Goal: Communication & Community: Answer question/provide support

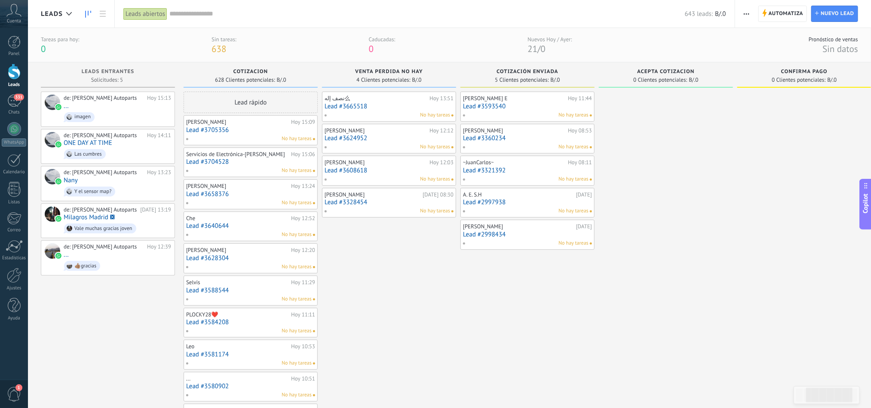
scroll to position [13, 0]
drag, startPoint x: 542, startPoint y: 290, endPoint x: 228, endPoint y: 222, distance: 321.6
click at [9, 74] on div at bounding box center [14, 72] width 13 height 16
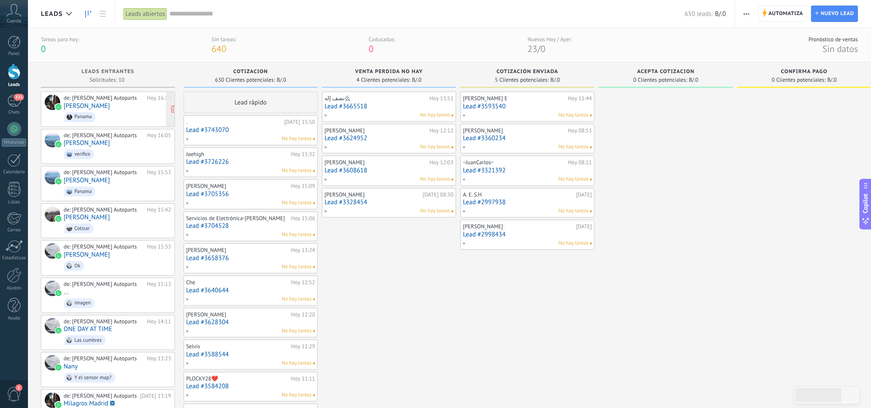
click at [103, 107] on link "[PERSON_NAME]" at bounding box center [87, 105] width 46 height 7
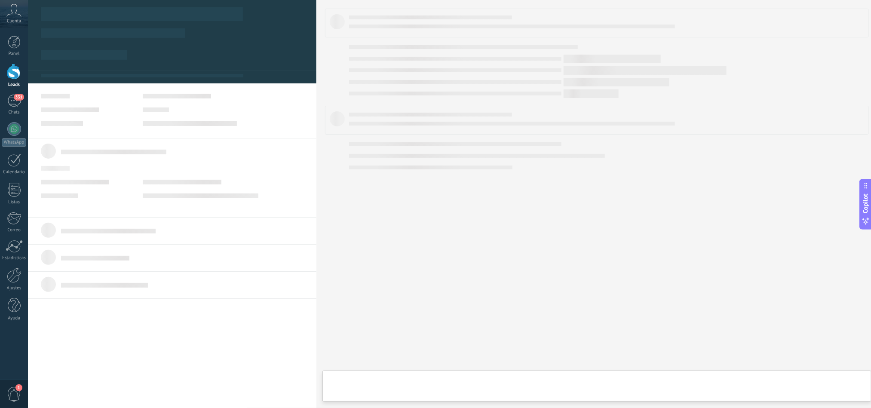
type textarea "**********"
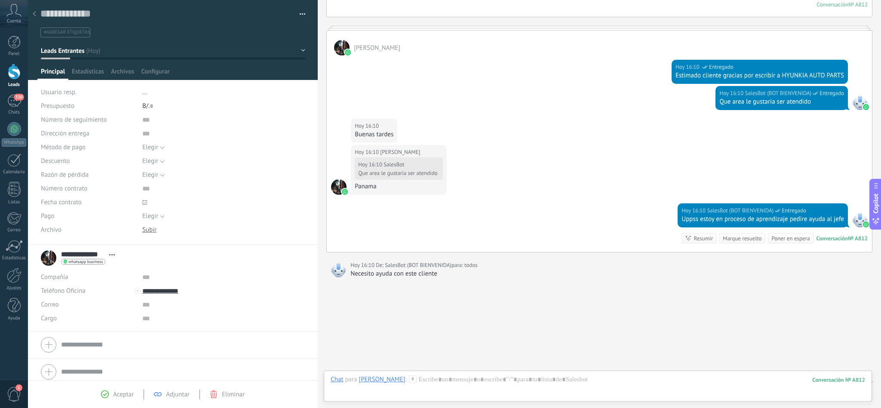
scroll to position [244, 0]
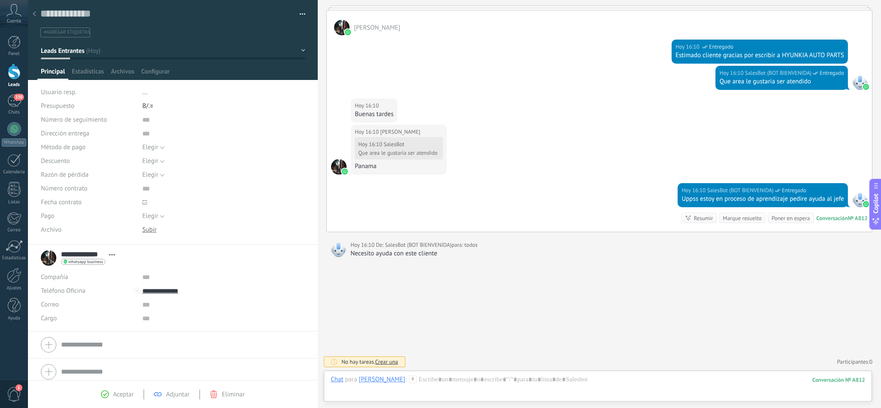
click at [409, 378] on use at bounding box center [412, 378] width 7 height 7
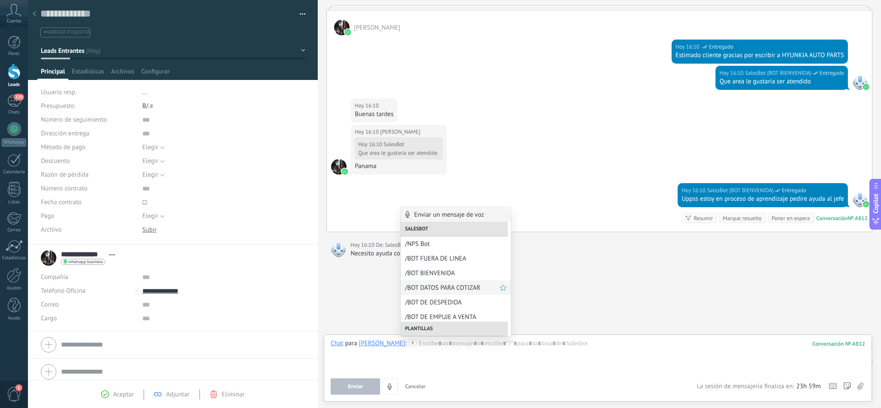
click at [437, 287] on span "/BOT DATOS PARA COTIZAR" at bounding box center [452, 288] width 95 height 8
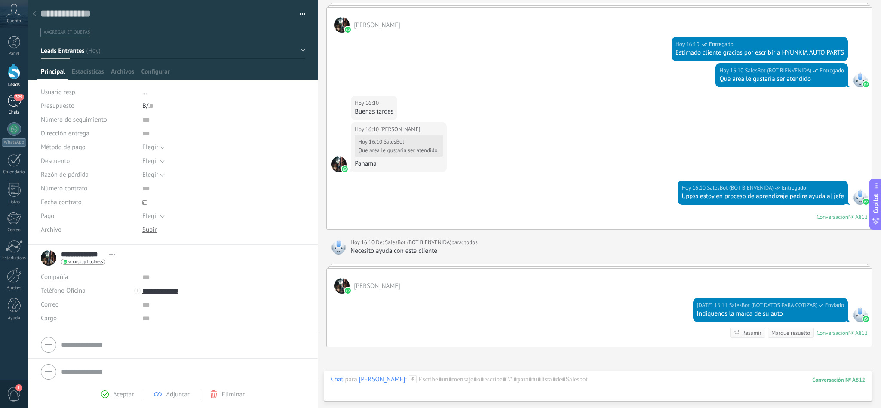
click at [12, 106] on div "329" at bounding box center [14, 101] width 14 height 12
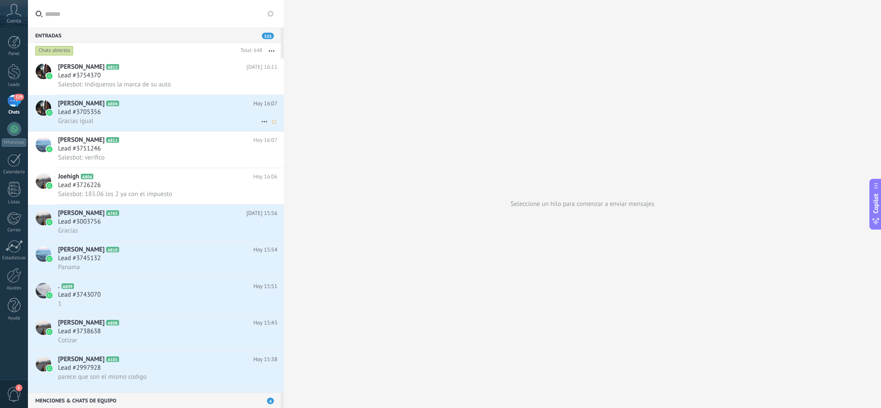
click at [111, 117] on div "Lead #3705356" at bounding box center [167, 112] width 219 height 9
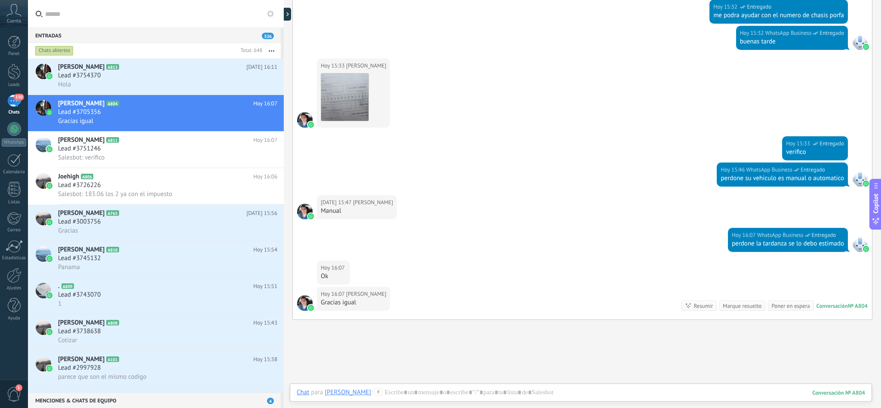
scroll to position [698, 0]
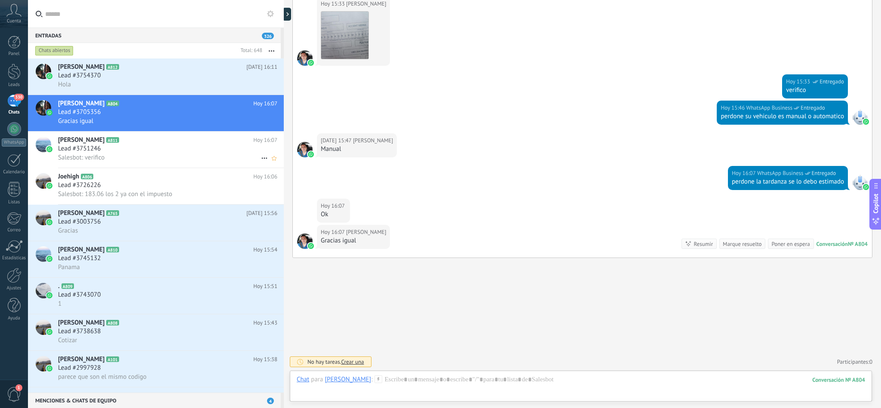
click at [107, 153] on div "Lead #3751246" at bounding box center [167, 148] width 219 height 9
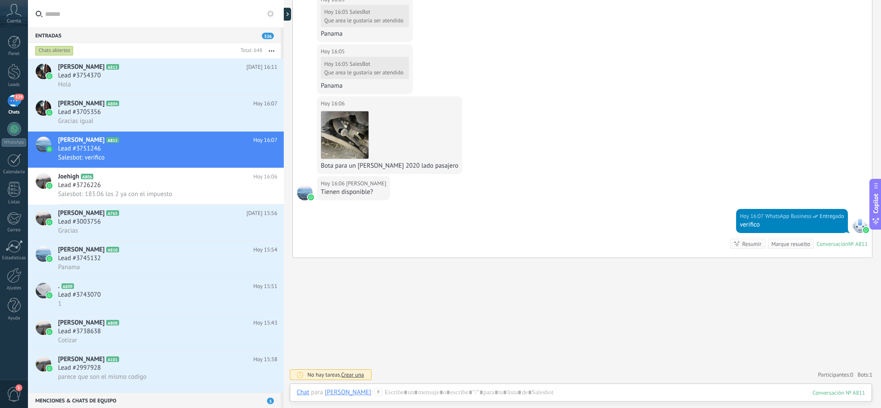
scroll to position [314, 0]
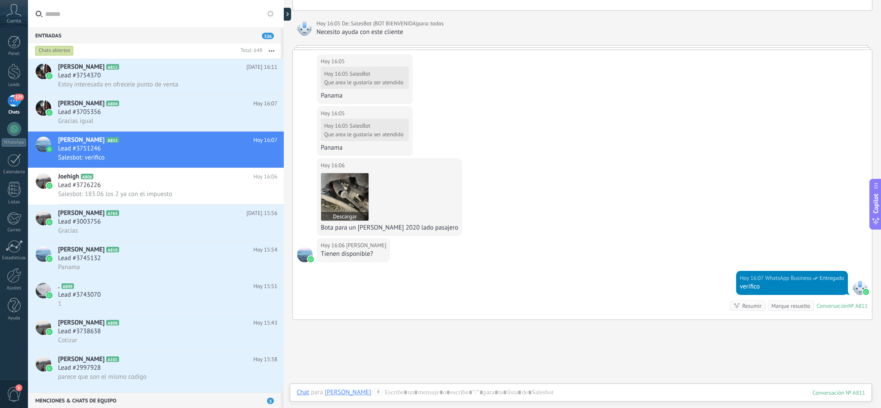
click at [345, 203] on img at bounding box center [344, 196] width 47 height 47
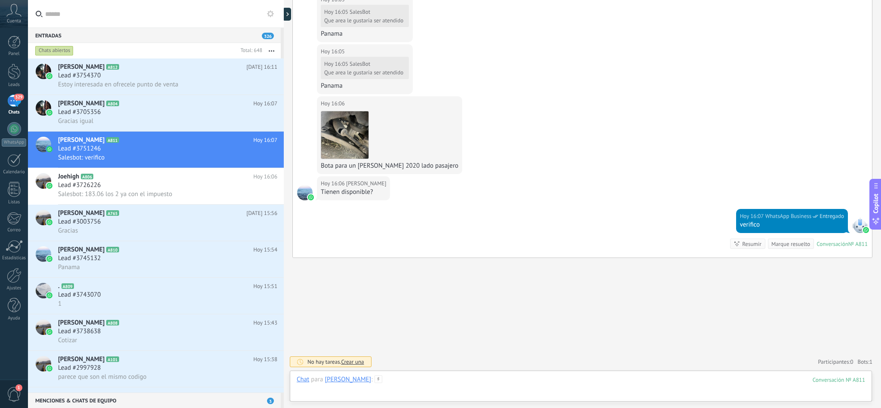
click at [408, 380] on div at bounding box center [581, 388] width 569 height 26
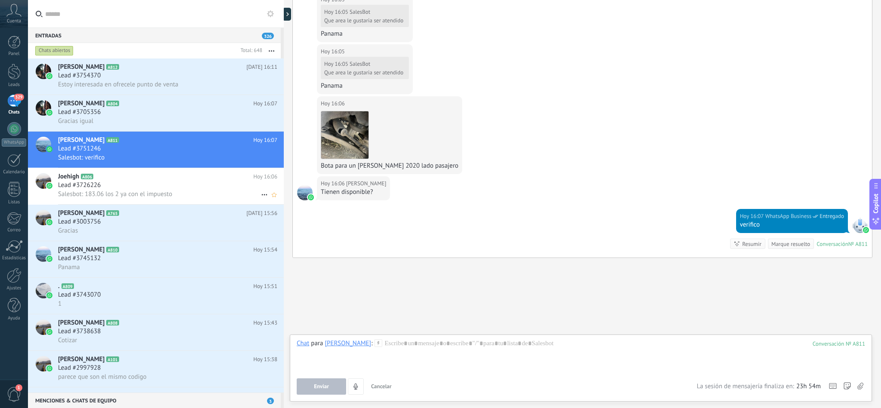
click at [123, 190] on div "Lead #3726226" at bounding box center [167, 185] width 219 height 9
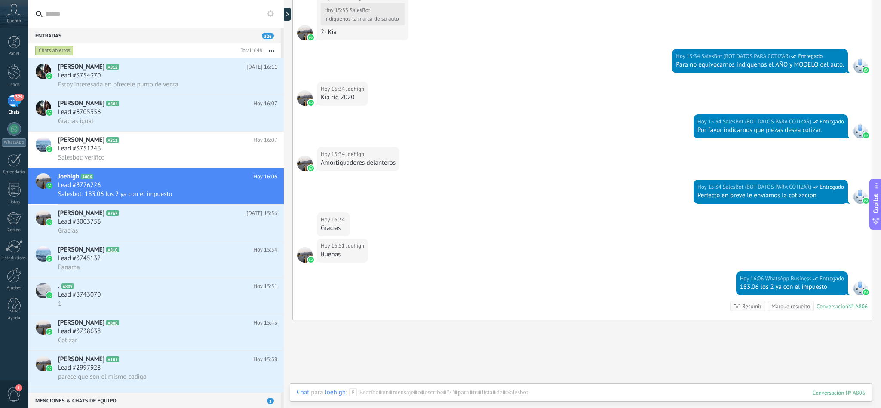
scroll to position [681, 0]
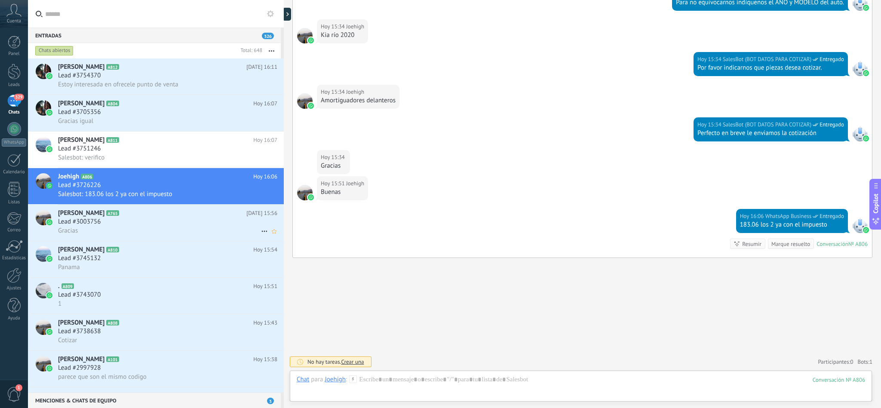
click at [114, 226] on div "Lead #3003756" at bounding box center [167, 222] width 219 height 9
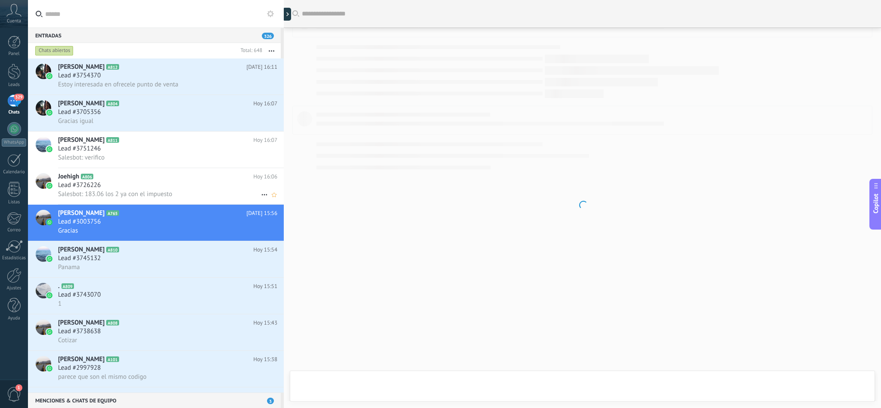
click at [100, 198] on span "Salesbot: 183.06 los 2 ya con el impuesto" at bounding box center [115, 194] width 114 height 8
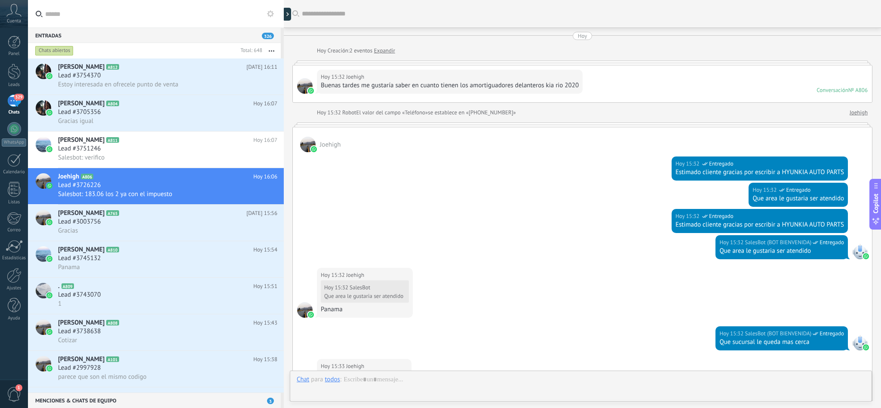
scroll to position [681, 0]
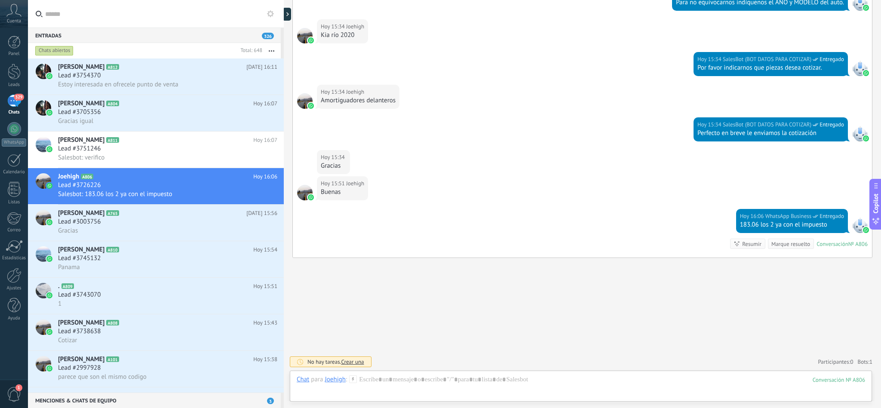
click at [354, 381] on icon at bounding box center [353, 379] width 8 height 8
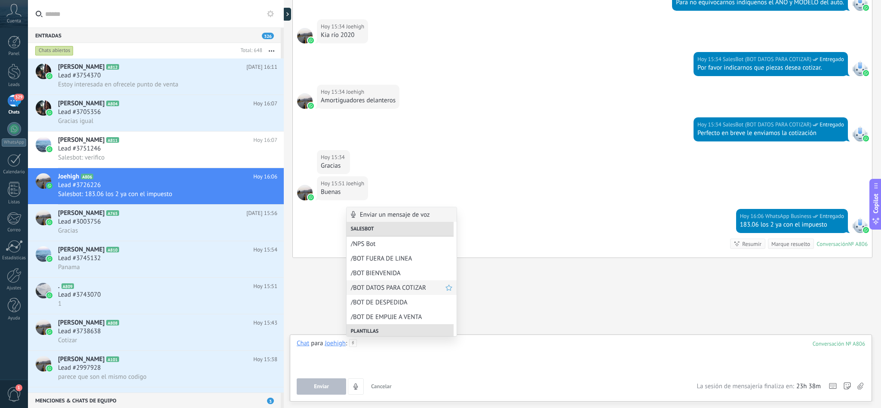
scroll to position [65, 0]
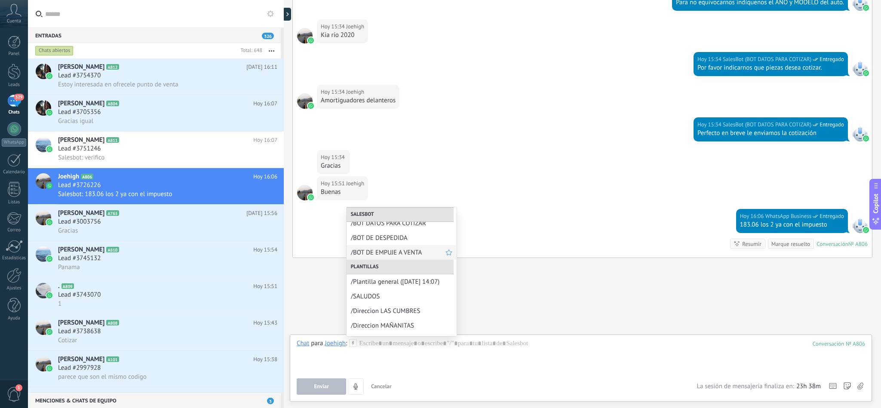
click at [394, 250] on span "/BOT DE EMPUJE A VENTA" at bounding box center [398, 253] width 95 height 8
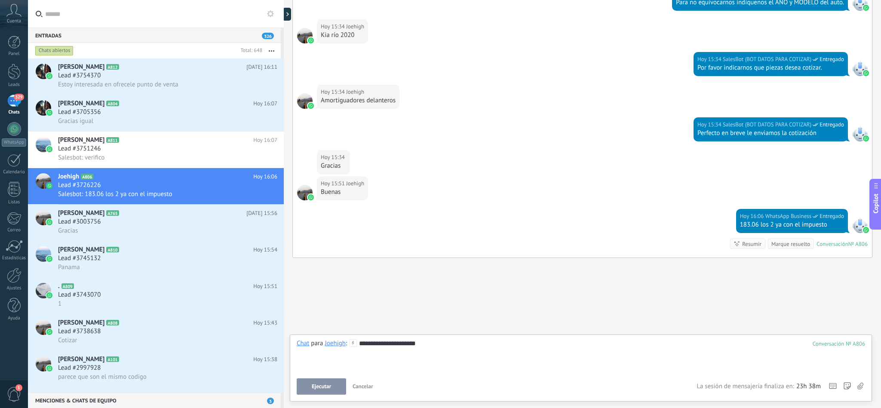
click at [326, 387] on span "Ejecutar" at bounding box center [321, 387] width 19 height 6
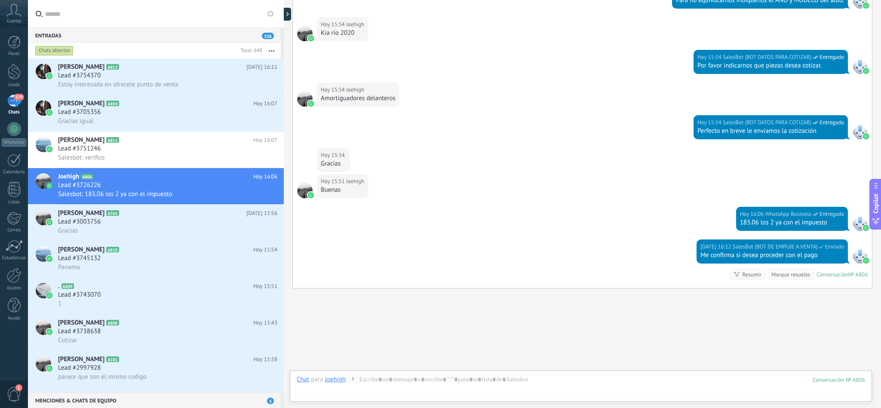
scroll to position [713, 0]
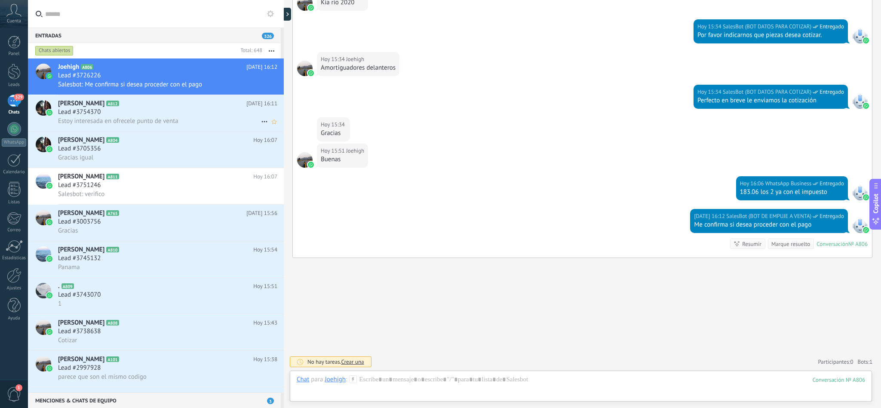
click at [146, 125] on span "Estoy interesada en ofrecele punto de venta" at bounding box center [118, 121] width 120 height 8
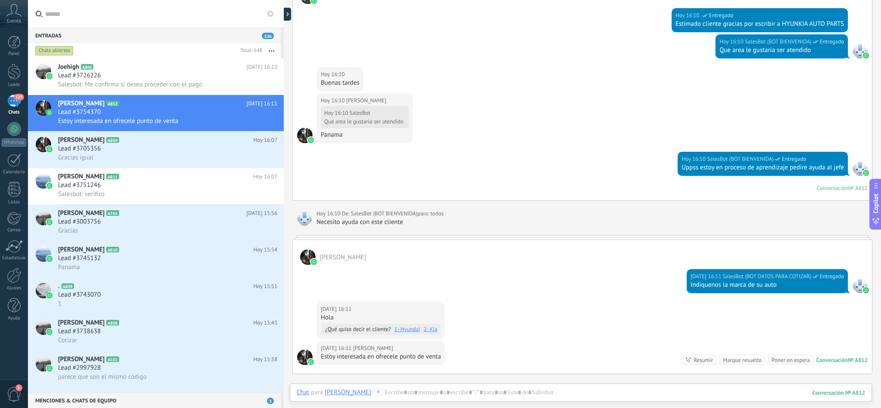
scroll to position [391, 0]
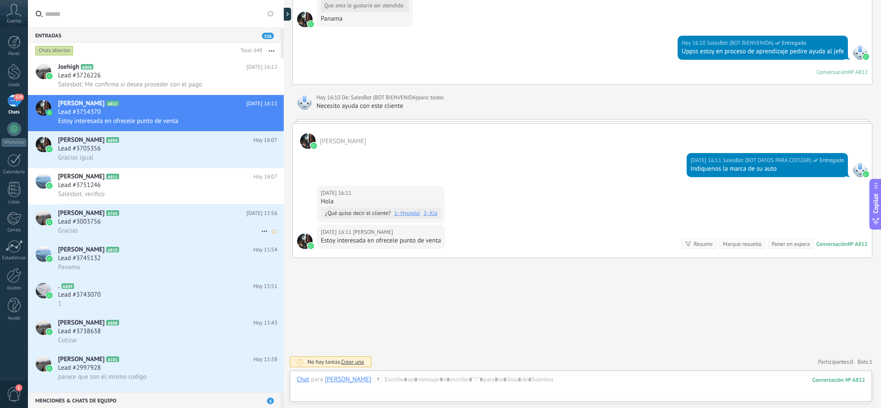
click at [97, 235] on div "Gracias" at bounding box center [167, 230] width 219 height 9
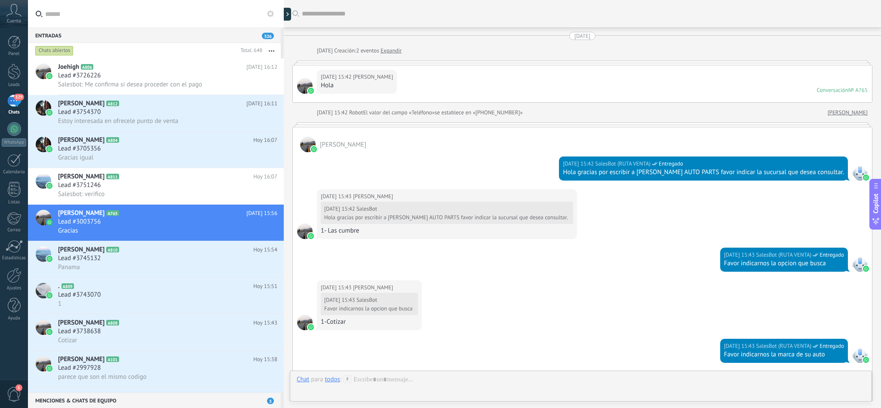
scroll to position [761, 0]
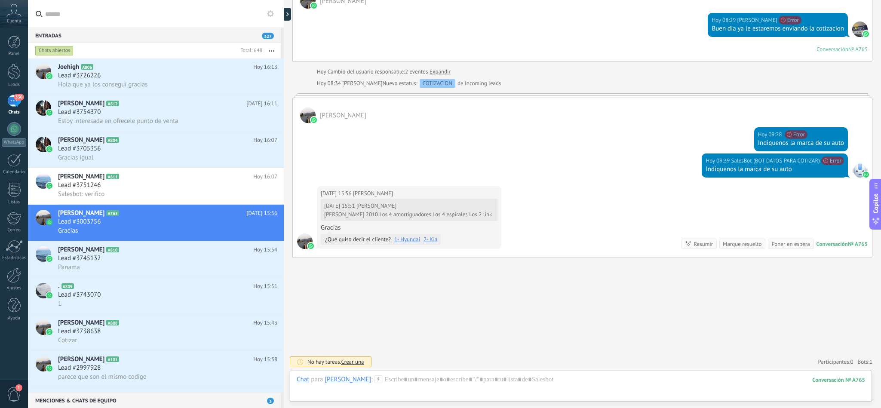
click at [379, 213] on div "[PERSON_NAME] 2010 Los 4 amortiguadores Los 4 espirales Los 2 link" at bounding box center [408, 214] width 168 height 7
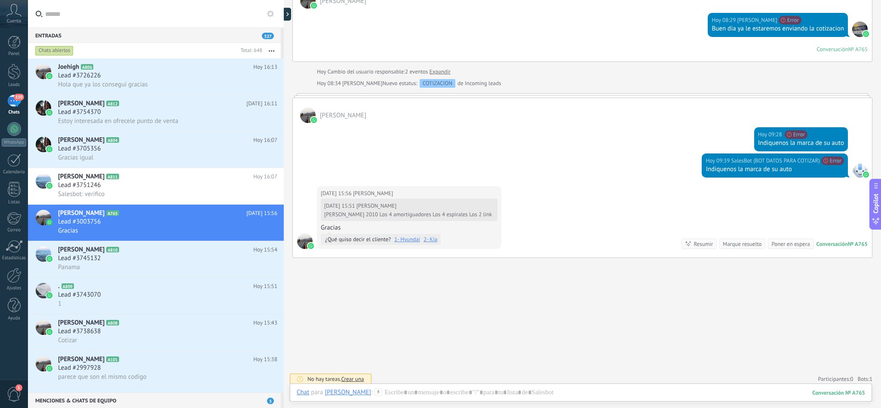
scroll to position [302, 0]
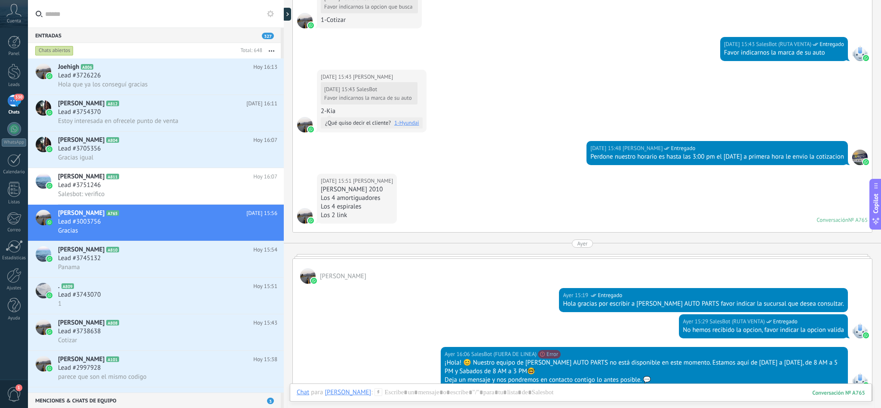
drag, startPoint x: 349, startPoint y: 217, endPoint x: 320, endPoint y: 218, distance: 28.4
click at [320, 218] on div "[DATE] 15:51 [PERSON_NAME] Repair [PERSON_NAME] 2010 Los 4 amortiguadores Los 4…" at bounding box center [357, 199] width 80 height 50
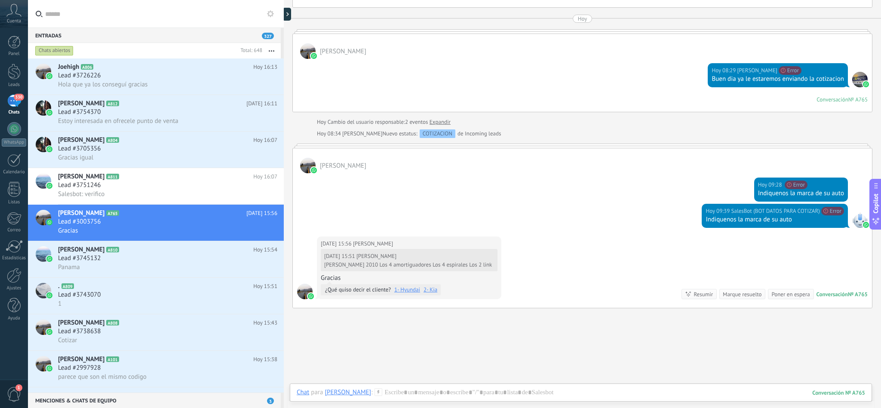
scroll to position [761, 0]
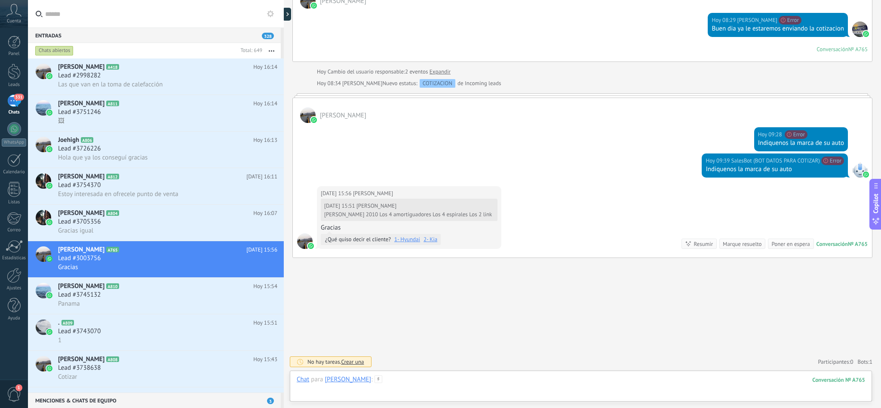
click at [433, 380] on div at bounding box center [581, 388] width 569 height 26
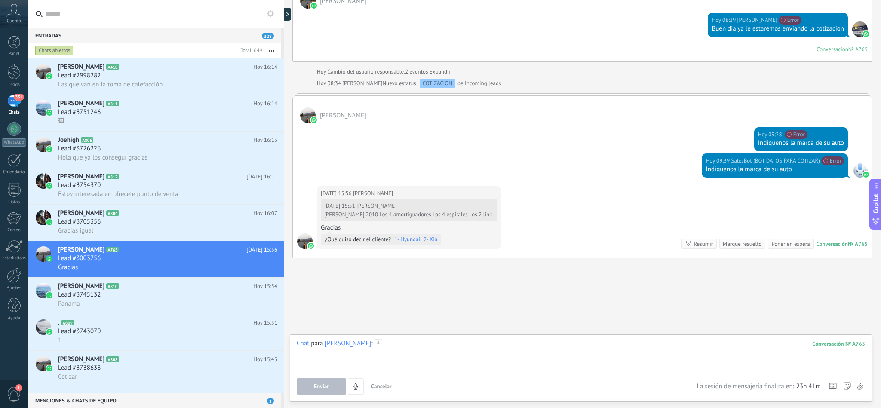
paste div
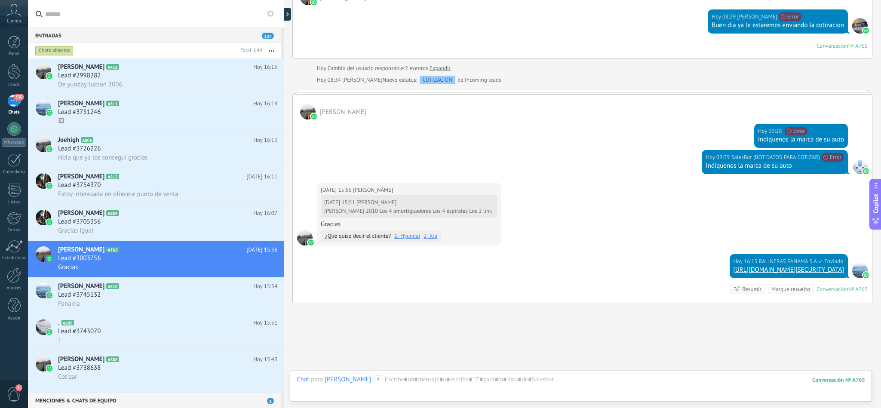
scroll to position [818, 0]
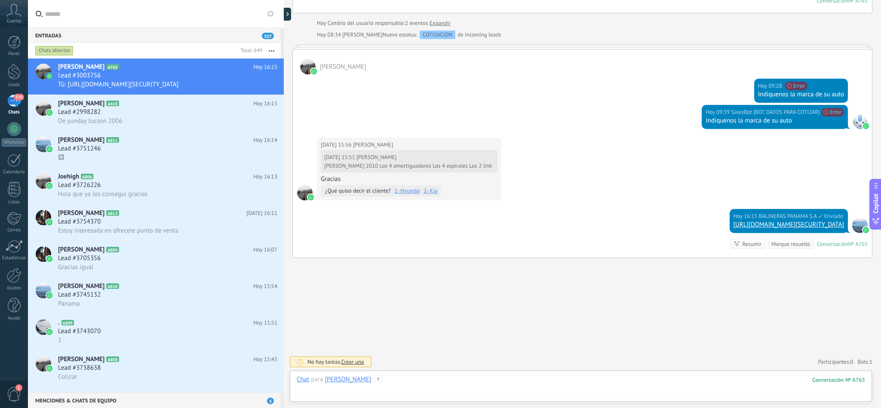
click at [433, 384] on div at bounding box center [581, 388] width 569 height 26
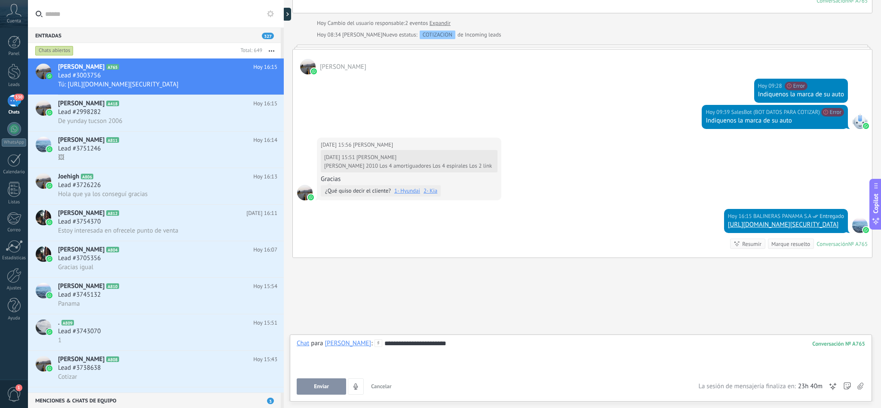
click at [317, 387] on span "Enviar" at bounding box center [321, 387] width 15 height 6
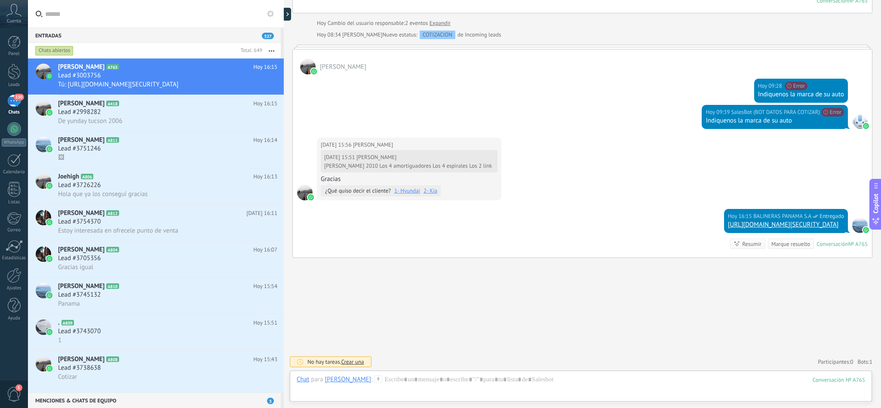
scroll to position [844, 0]
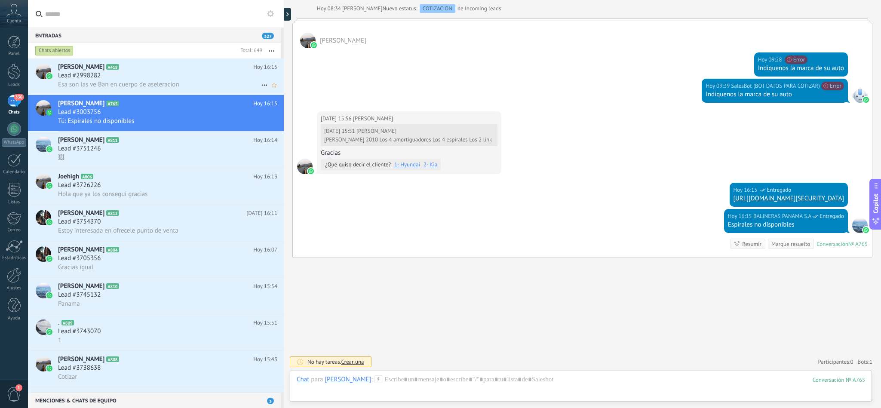
click at [100, 89] on span "Esa son las ve Ban en cuerpo de aseleracion" at bounding box center [118, 84] width 121 height 8
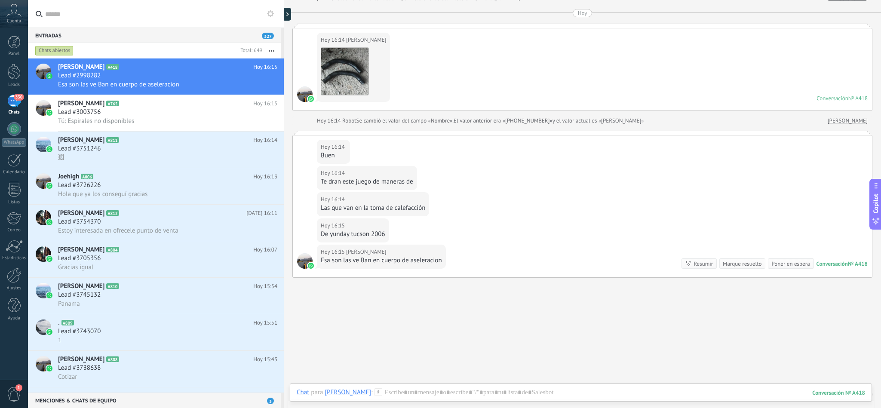
scroll to position [441, 0]
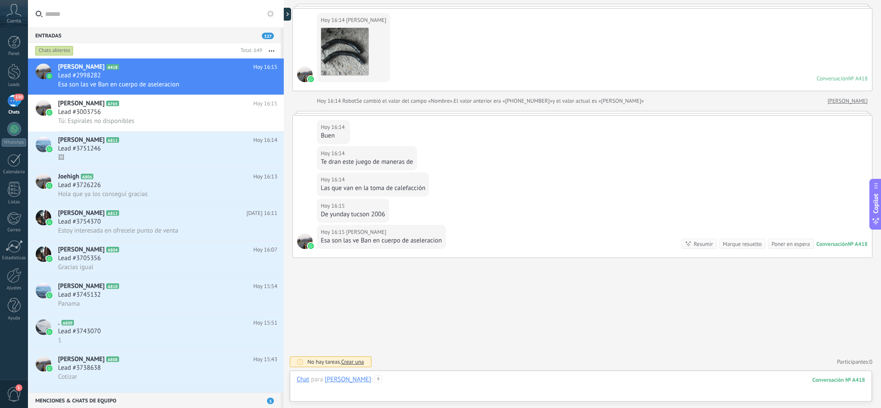
click at [404, 376] on div at bounding box center [581, 388] width 569 height 26
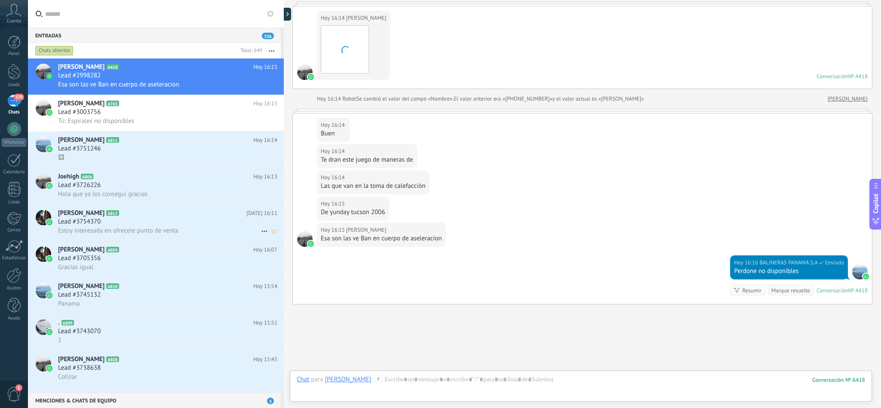
scroll to position [489, 0]
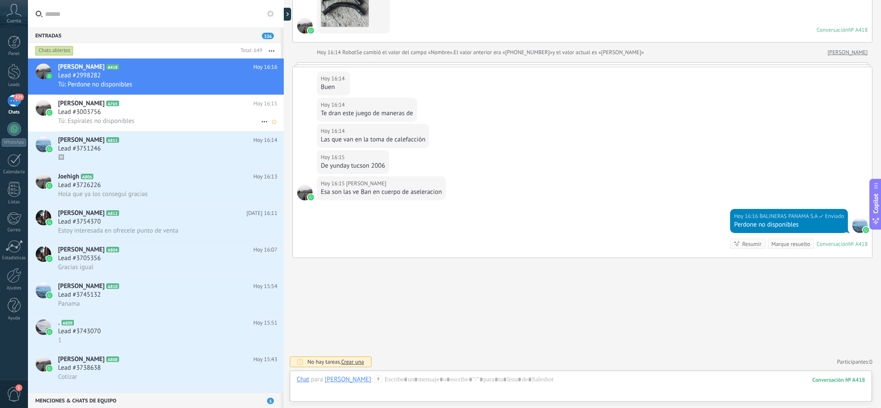
click at [139, 116] on div "Lead #3003756" at bounding box center [167, 112] width 219 height 9
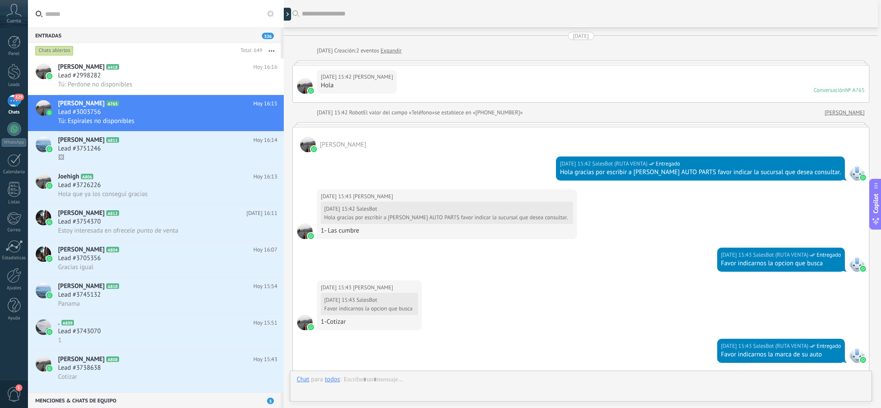
scroll to position [844, 0]
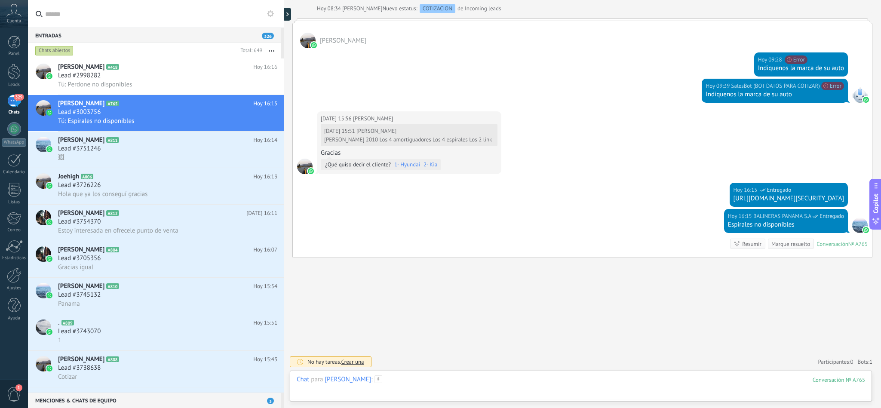
click at [401, 378] on div at bounding box center [581, 388] width 569 height 26
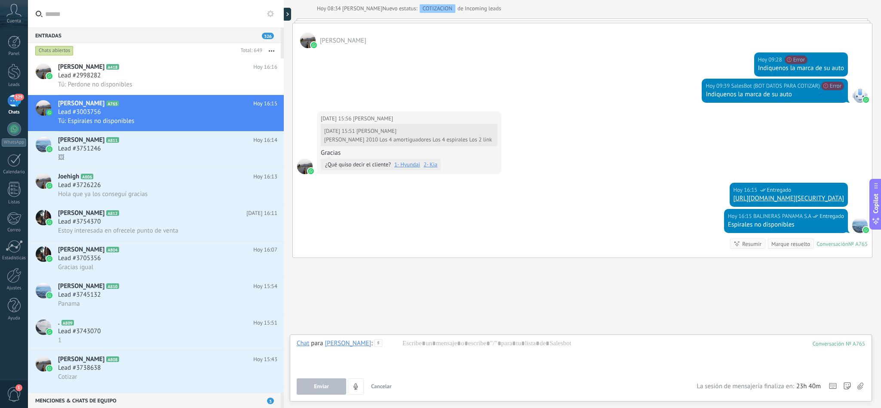
click at [382, 347] on div "Chat para [PERSON_NAME] Repair :" at bounding box center [340, 343] width 86 height 9
click at [382, 343] on icon at bounding box center [379, 343] width 8 height 8
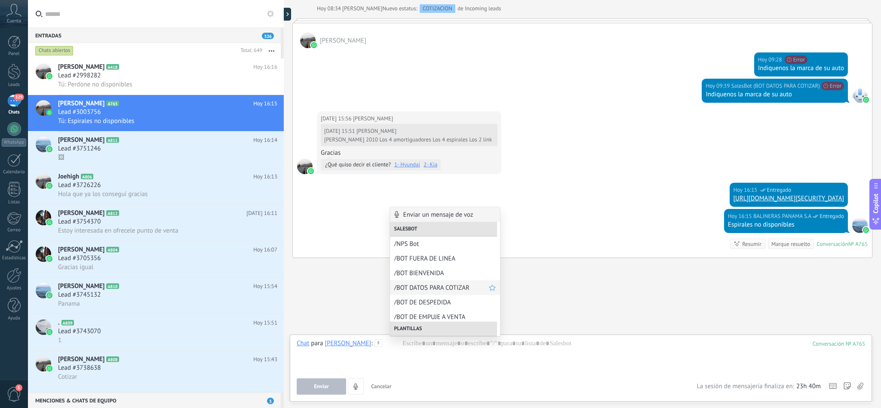
click at [427, 286] on span "/BOT DATOS PARA COTIZAR" at bounding box center [441, 288] width 95 height 8
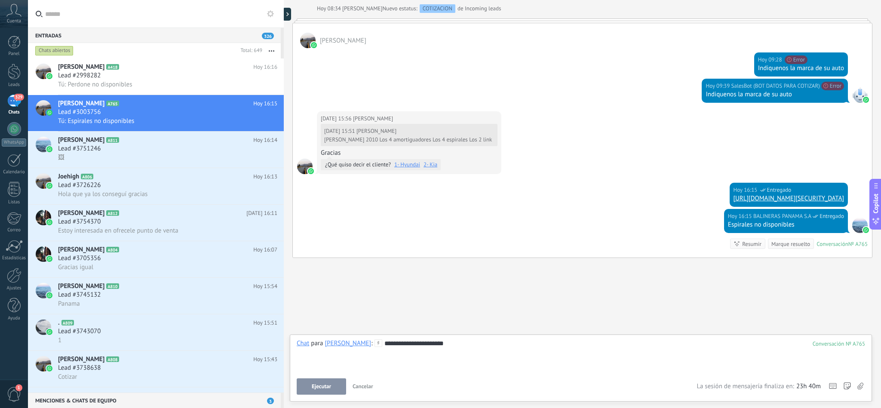
drag, startPoint x: 482, startPoint y: 338, endPoint x: 413, endPoint y: 341, distance: 68.4
click at [397, 338] on div "**********" at bounding box center [581, 368] width 582 height 67
drag, startPoint x: 419, startPoint y: 343, endPoint x: 432, endPoint y: 343, distance: 12.9
click at [420, 343] on div "**********" at bounding box center [581, 355] width 568 height 33
drag, startPoint x: 477, startPoint y: 340, endPoint x: 369, endPoint y: 342, distance: 107.5
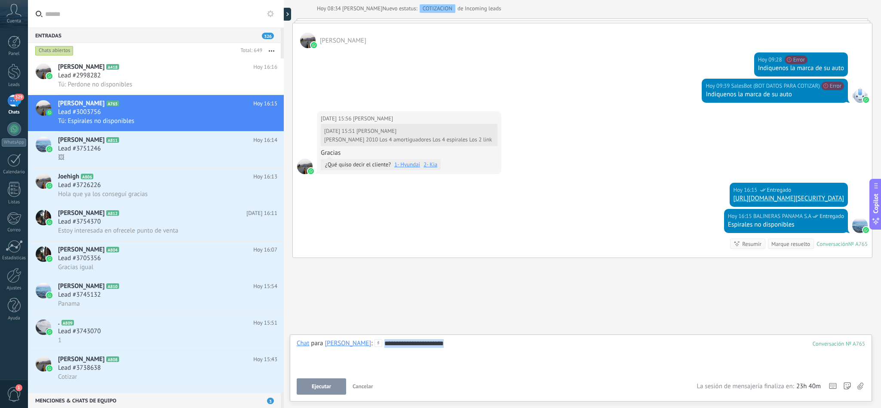
click at [369, 342] on div "**********" at bounding box center [581, 355] width 569 height 33
click at [382, 342] on icon at bounding box center [379, 343] width 8 height 8
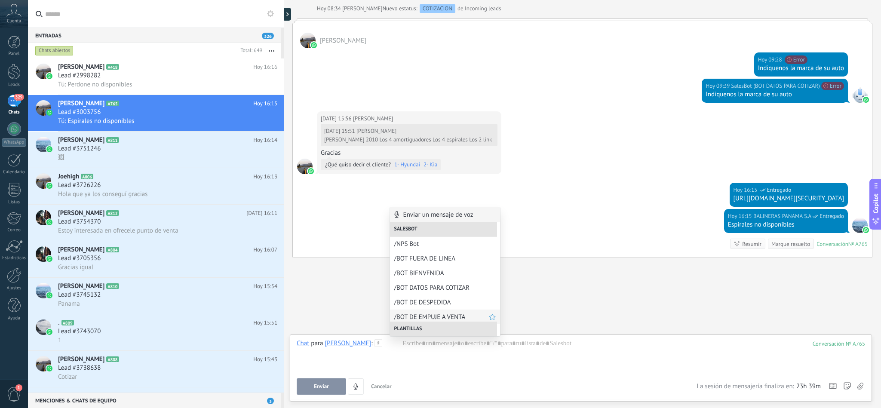
click at [443, 314] on span "/BOT DE EMPUJE A VENTA" at bounding box center [441, 317] width 95 height 8
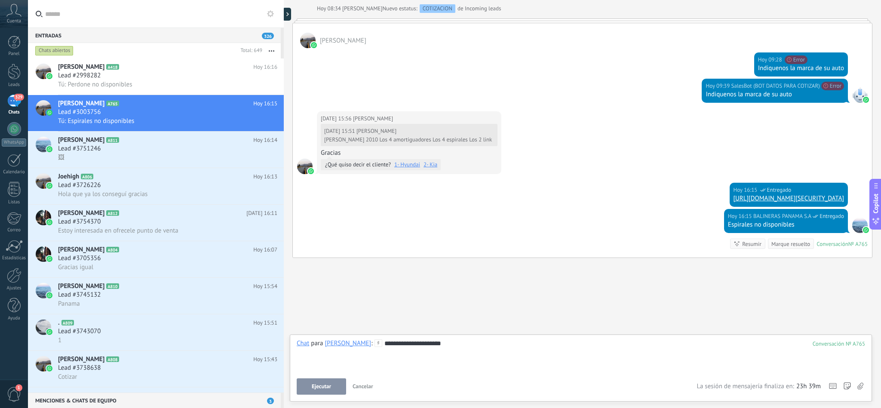
click at [328, 384] on span "Ejecutar" at bounding box center [321, 387] width 19 height 6
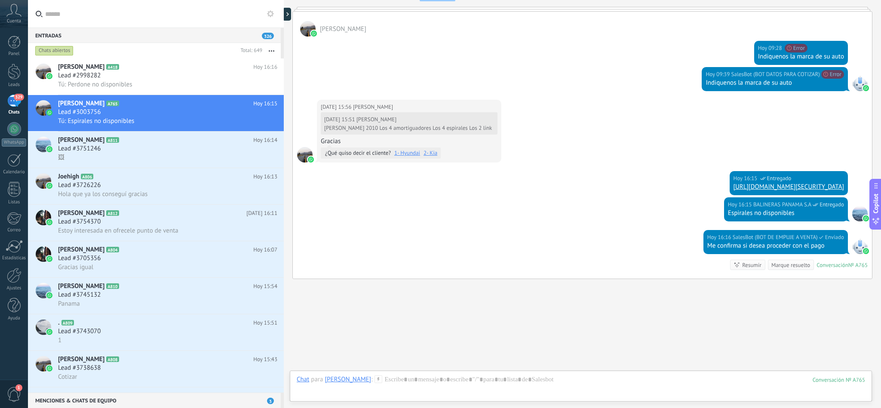
scroll to position [877, 0]
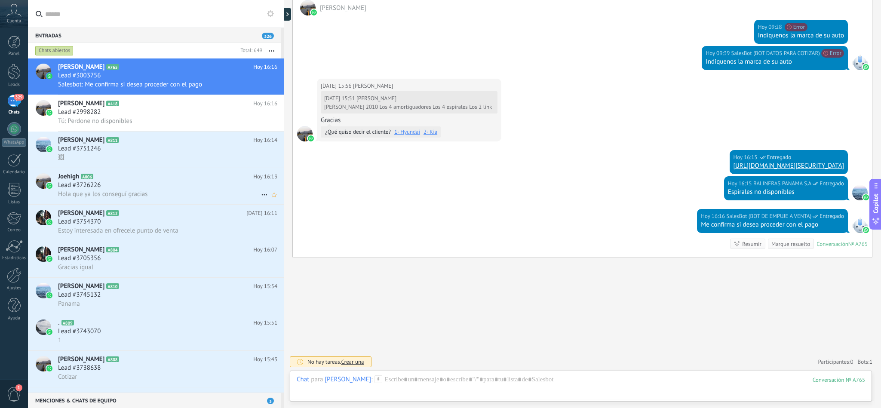
click at [95, 190] on span "Lead #3726226" at bounding box center [79, 185] width 43 height 9
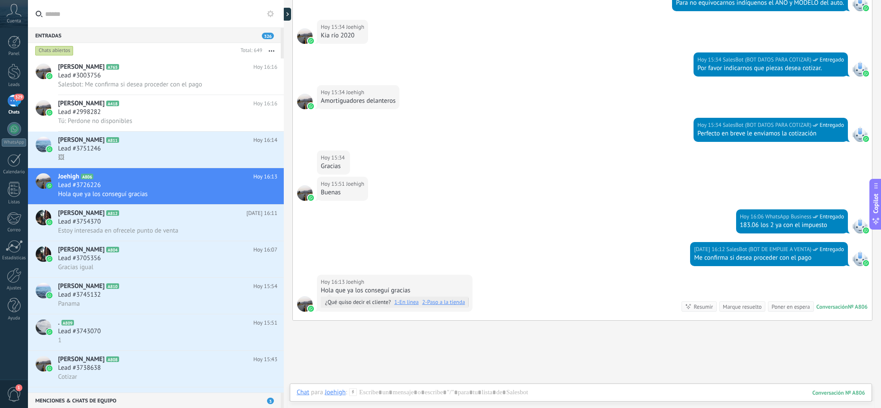
scroll to position [652, 0]
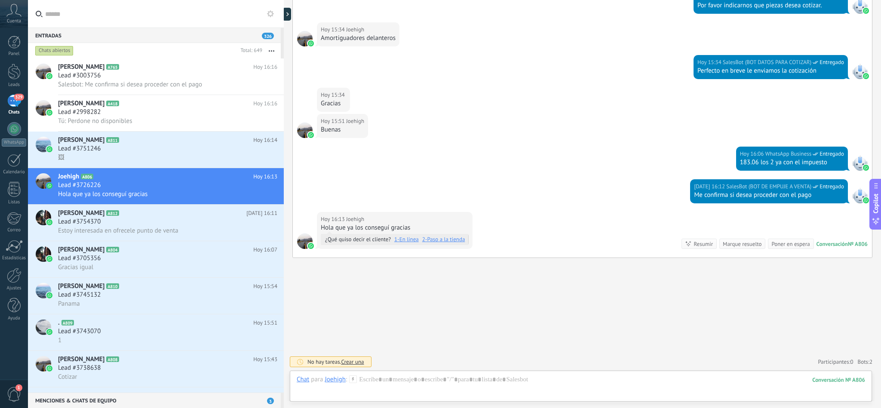
click at [355, 378] on icon at bounding box center [353, 379] width 8 height 8
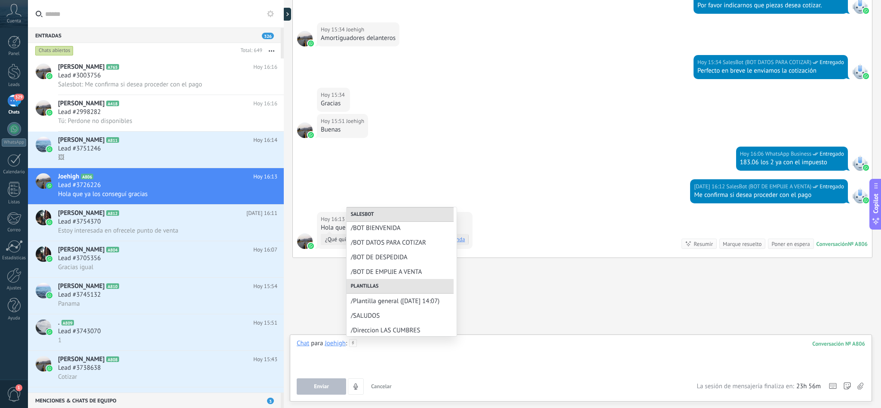
scroll to position [26, 0]
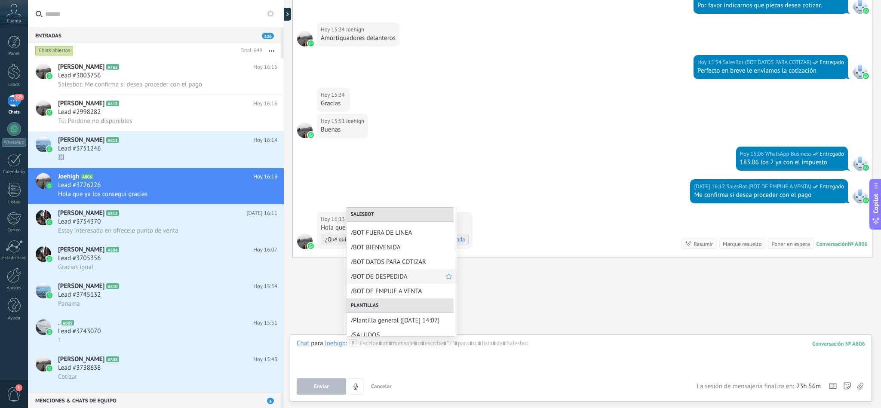
click at [396, 276] on span "/BOT DE DESPEDIDA" at bounding box center [398, 277] width 95 height 8
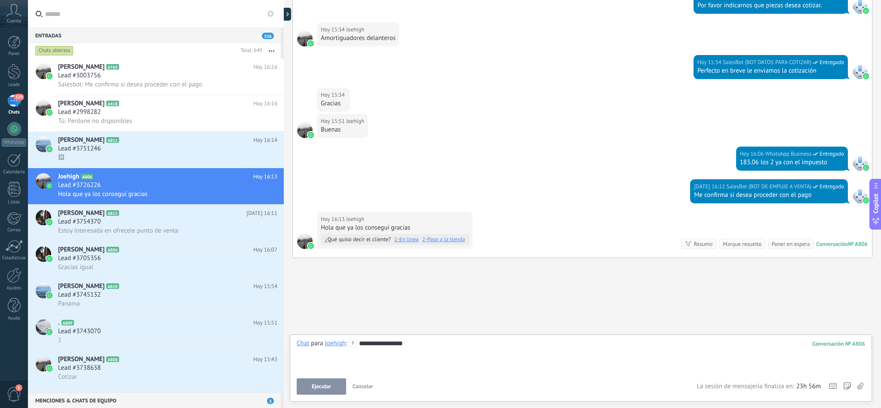
click at [320, 390] on button "Ejecutar" at bounding box center [321, 386] width 49 height 16
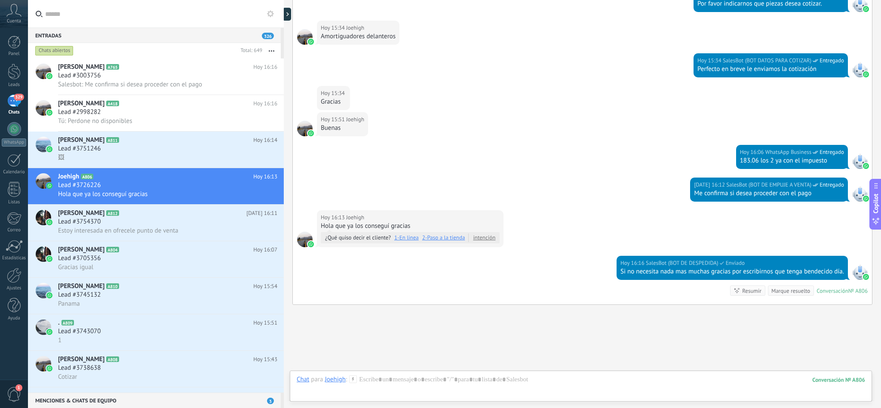
scroll to position [701, 0]
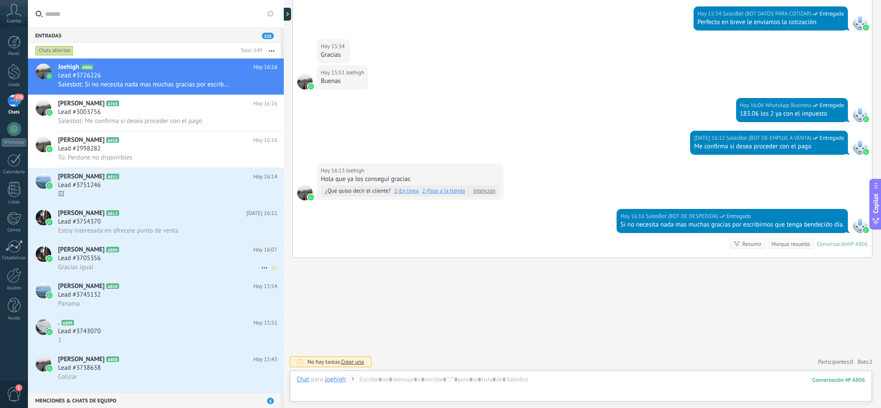
click at [111, 272] on div "Gracias igual" at bounding box center [167, 267] width 219 height 9
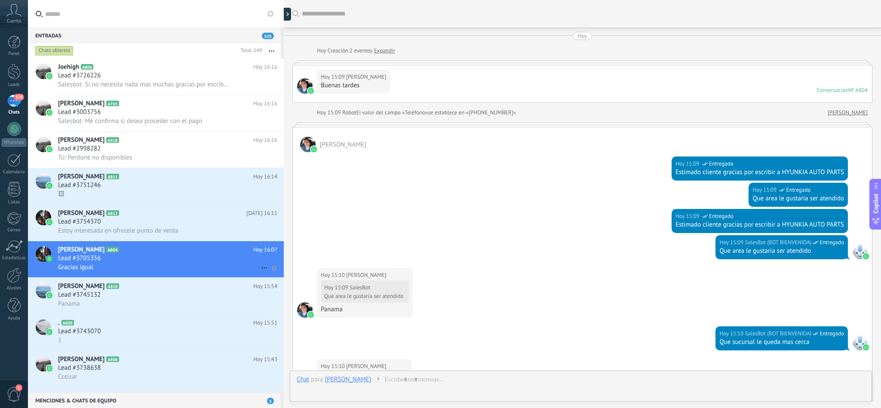
scroll to position [698, 0]
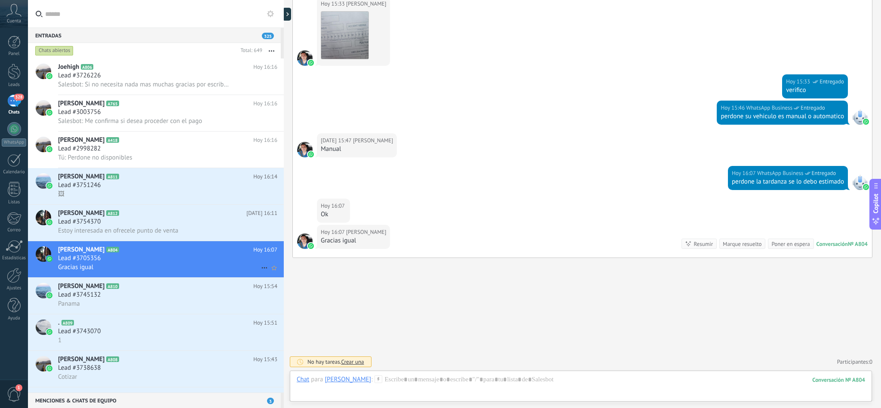
click at [261, 269] on use at bounding box center [264, 267] width 6 height 1
click at [278, 296] on span "Conversación cerrada" at bounding box center [303, 299] width 58 height 17
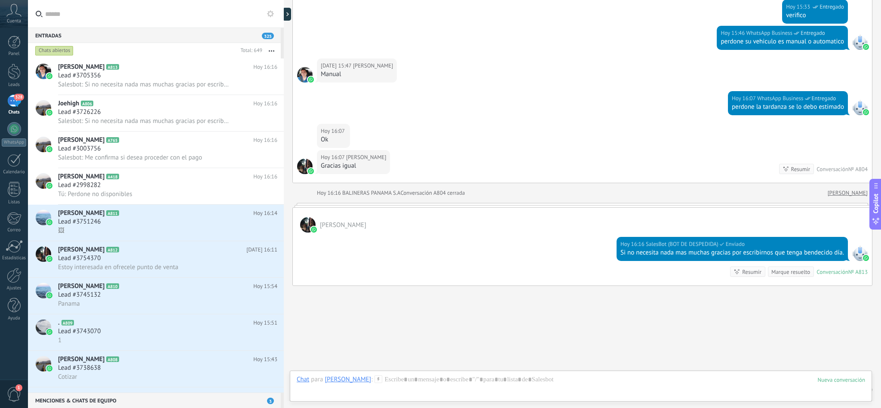
scroll to position [801, 0]
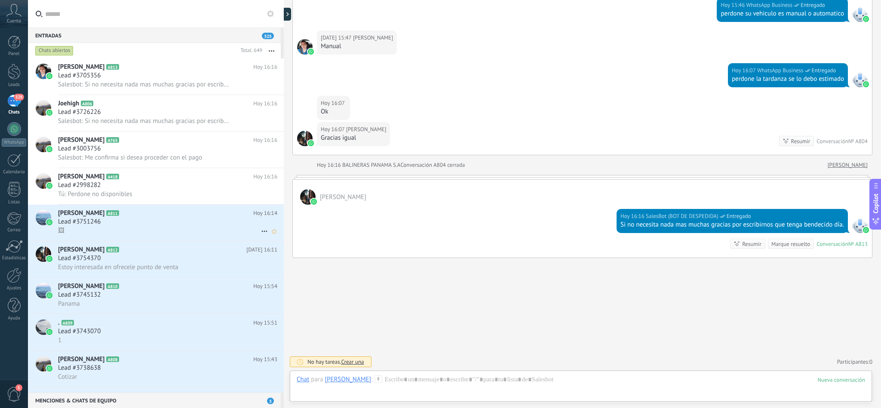
click at [101, 235] on div "🖼" at bounding box center [167, 230] width 219 height 9
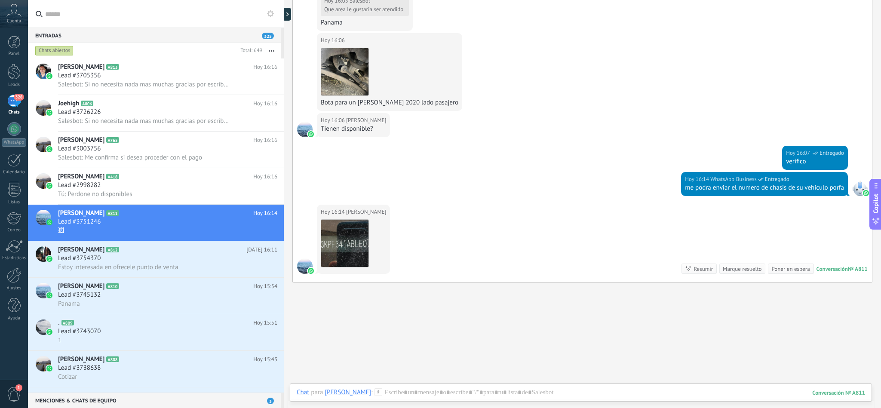
scroll to position [467, 0]
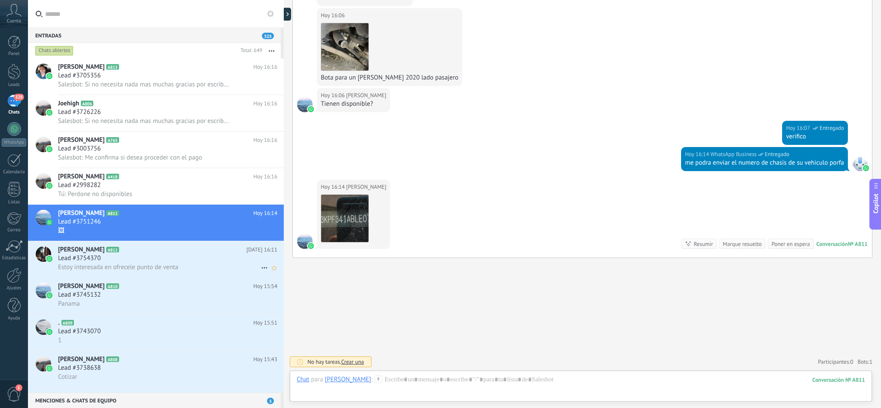
click at [101, 271] on span "Estoy interesada en ofrecele punto de venta" at bounding box center [118, 267] width 120 height 8
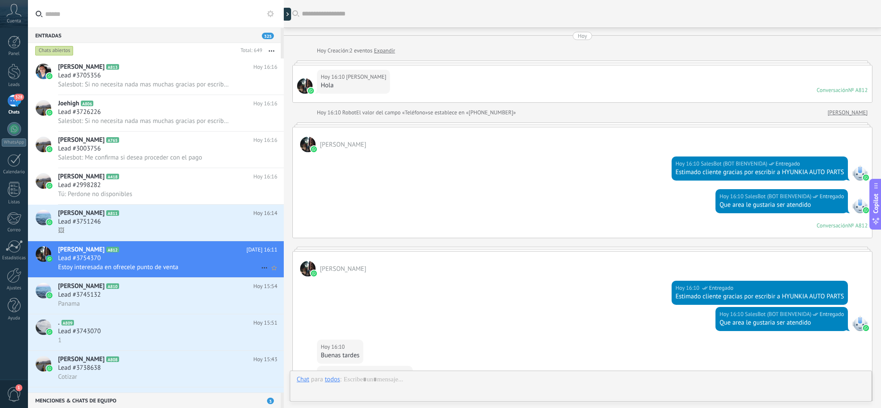
scroll to position [391, 0]
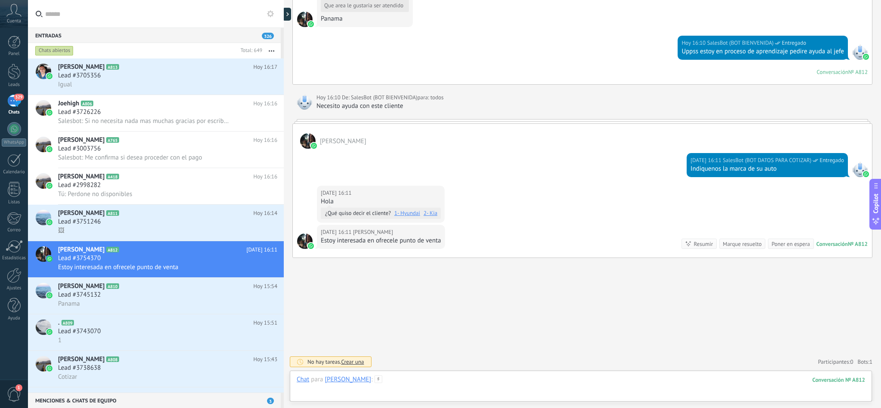
click at [422, 376] on div at bounding box center [581, 388] width 569 height 26
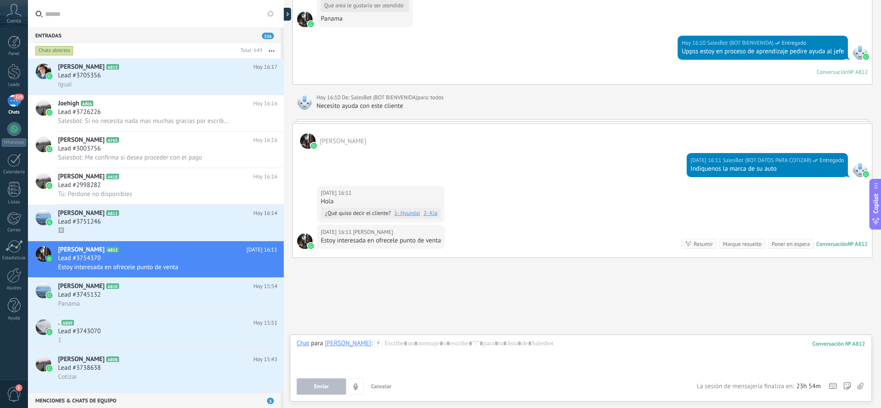
click at [375, 344] on icon at bounding box center [379, 343] width 8 height 8
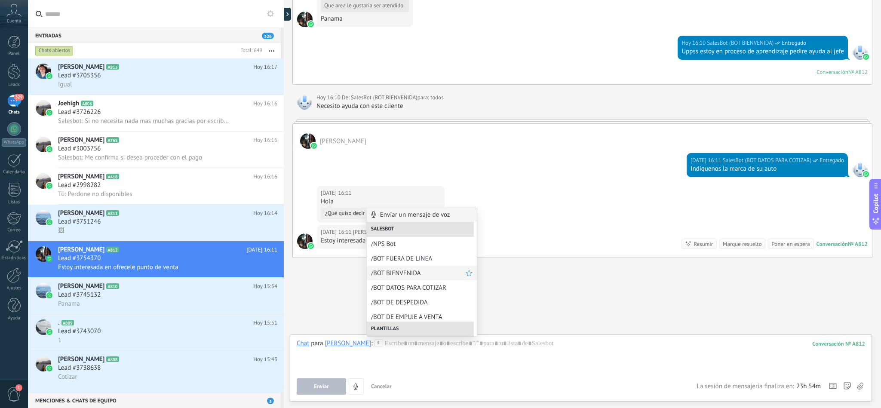
click at [413, 270] on span "/BOT BIENVENIDA" at bounding box center [418, 273] width 95 height 8
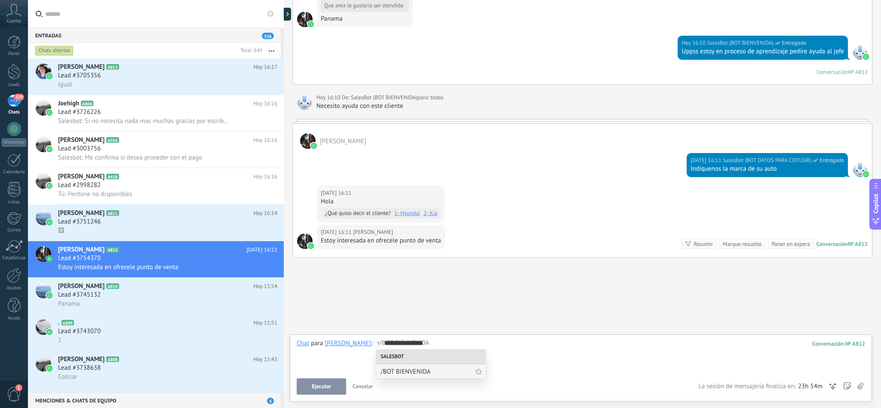
click at [413, 372] on span "/BOT BIENVENIDA" at bounding box center [428, 372] width 95 height 8
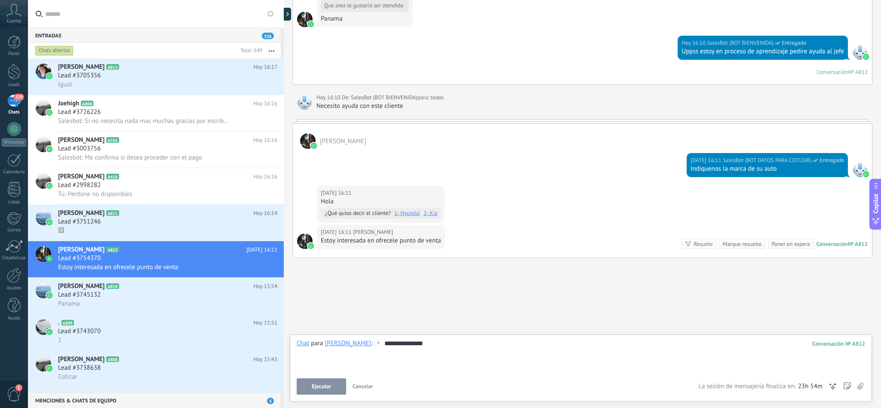
click at [315, 384] on span "Ejecutar" at bounding box center [321, 387] width 19 height 6
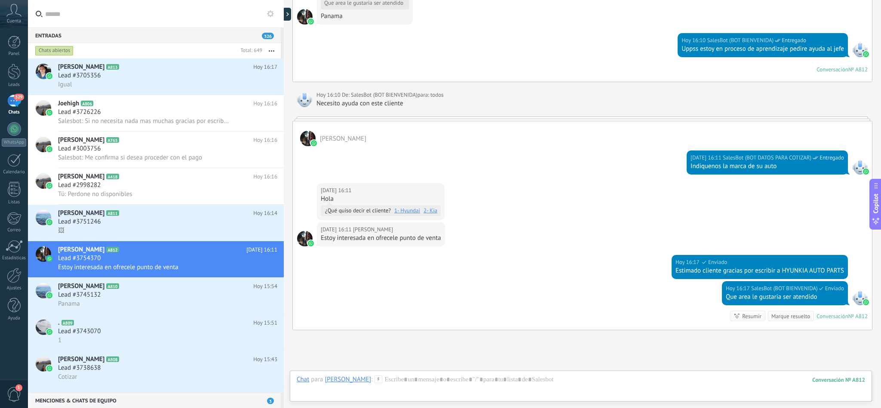
scroll to position [466, 0]
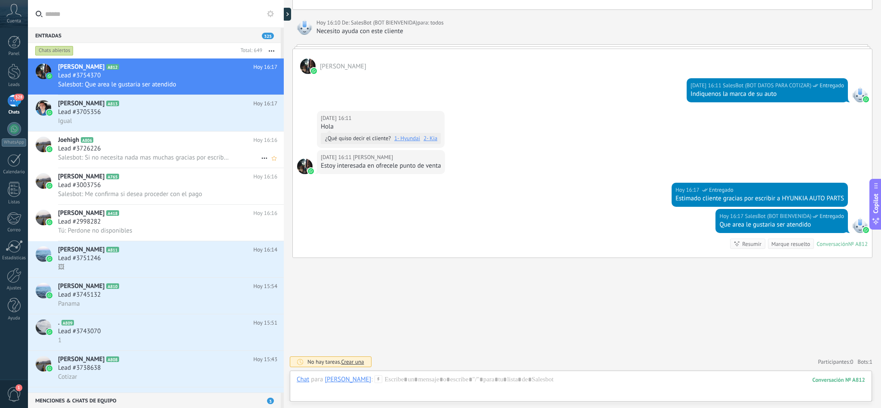
click at [259, 163] on icon at bounding box center [264, 158] width 10 height 10
click at [239, 165] on div at bounding box center [440, 204] width 881 height 408
click at [262, 159] on use at bounding box center [264, 158] width 6 height 1
click at [224, 235] on div at bounding box center [440, 204] width 881 height 408
click at [261, 237] on icon at bounding box center [264, 231] width 10 height 10
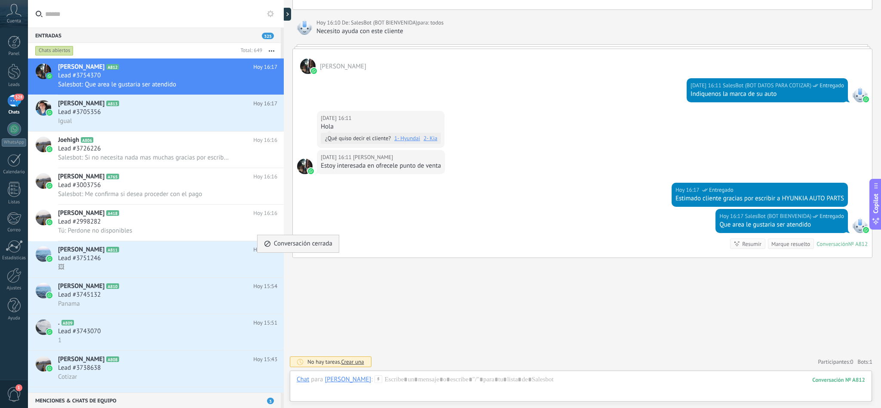
click at [303, 243] on span "Conversación cerrada" at bounding box center [303, 243] width 58 height 17
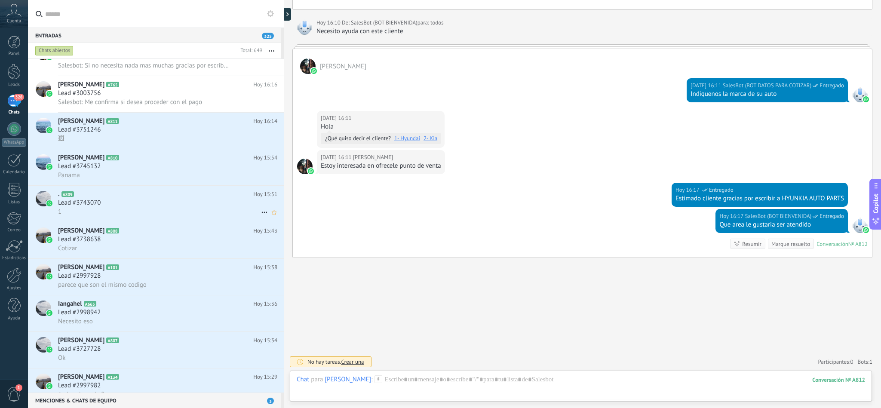
scroll to position [129, 0]
click at [149, 179] on div "Panama" at bounding box center [167, 174] width 219 height 9
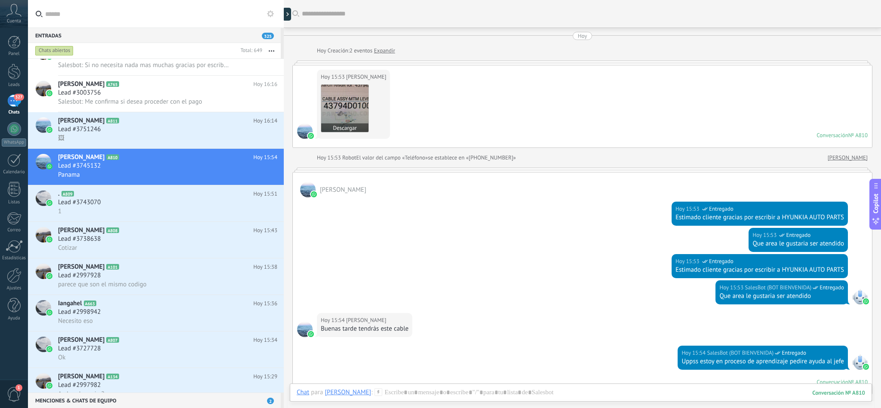
click at [350, 115] on img at bounding box center [344, 108] width 47 height 47
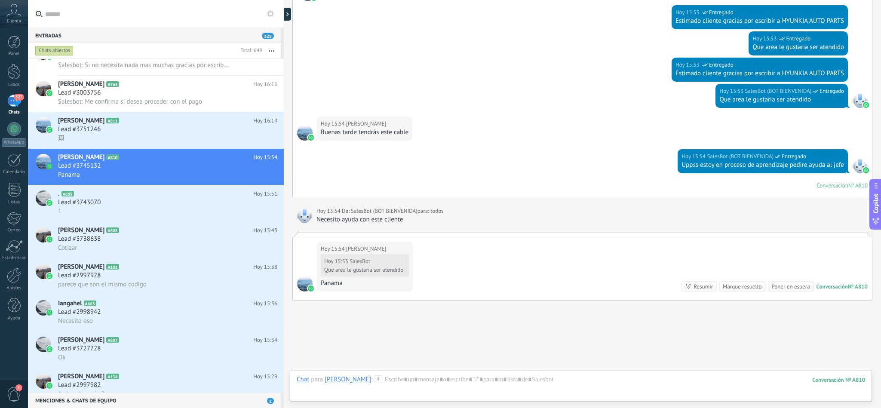
scroll to position [242, 0]
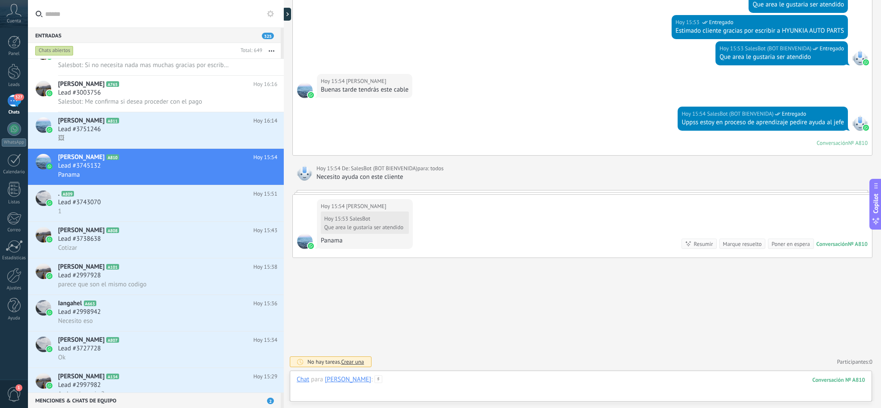
click at [417, 377] on div at bounding box center [581, 388] width 569 height 26
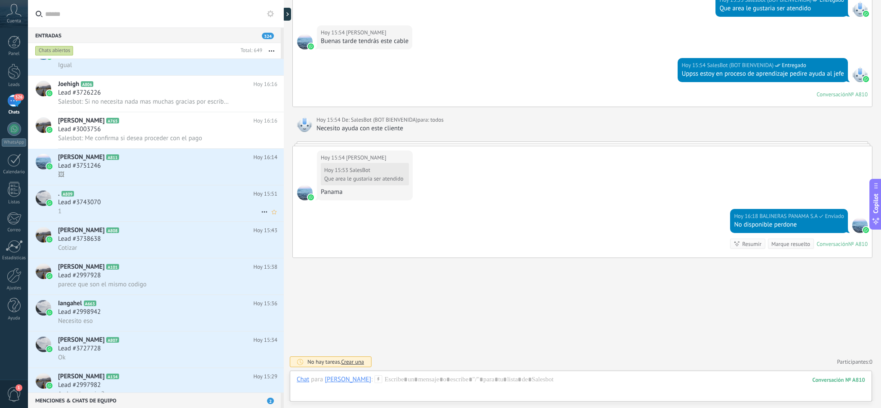
click at [138, 207] on div "Lead #3743070" at bounding box center [167, 202] width 219 height 9
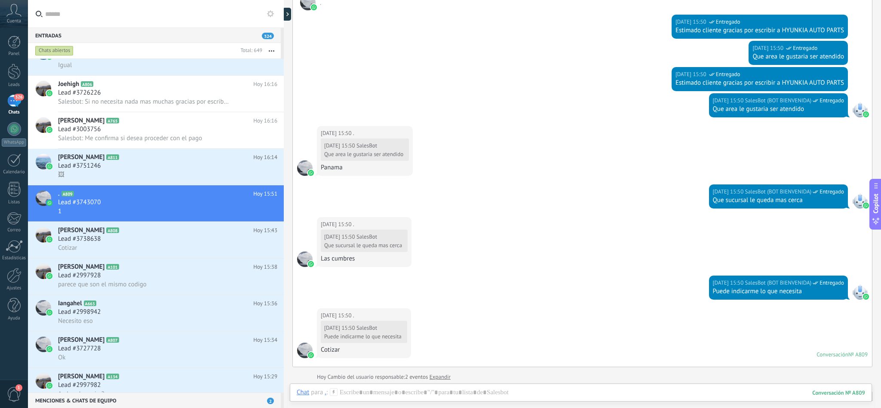
scroll to position [464, 0]
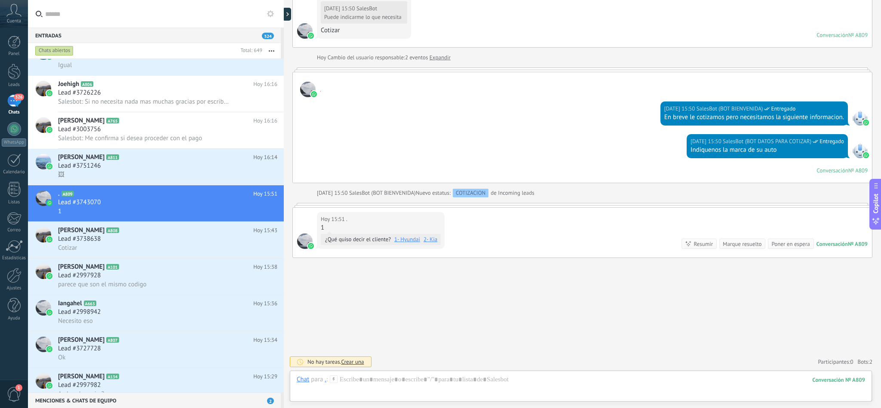
click at [334, 379] on icon at bounding box center [334, 379] width 8 height 8
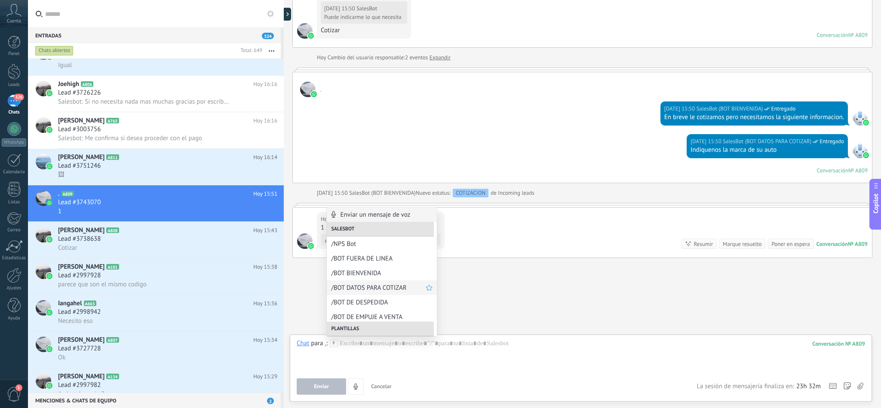
click at [372, 288] on span "/BOT DATOS PARA COTIZAR" at bounding box center [378, 288] width 95 height 8
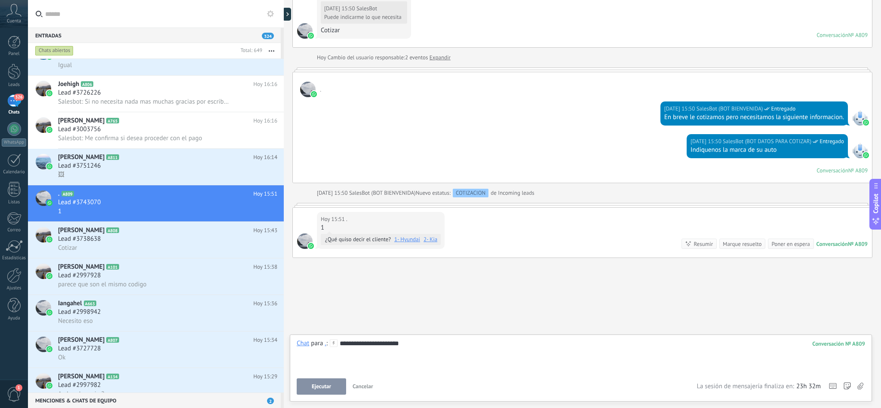
click at [318, 390] on button "Ejecutar" at bounding box center [321, 386] width 49 height 16
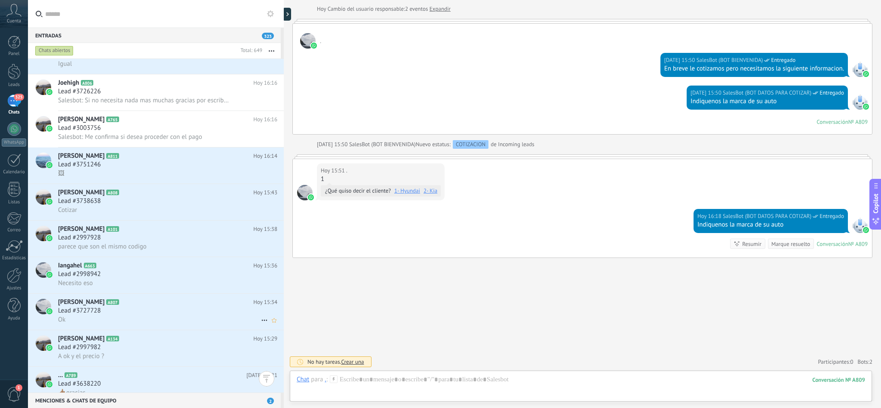
scroll to position [194, 0]
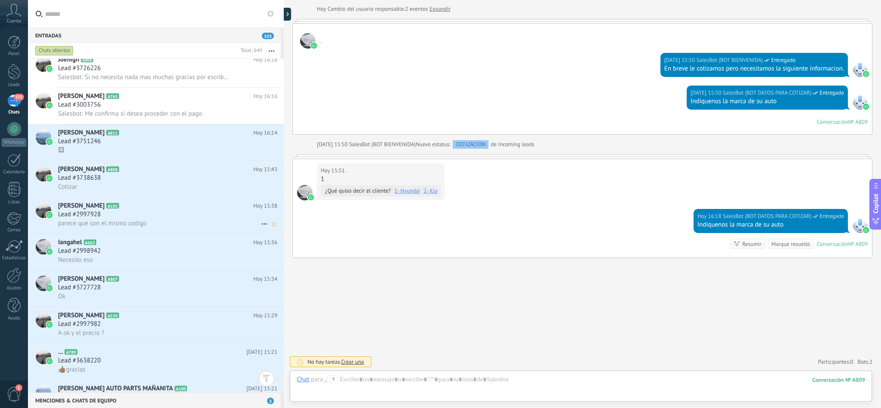
click at [145, 228] on span "parece que son el mismo codigo" at bounding box center [102, 223] width 89 height 8
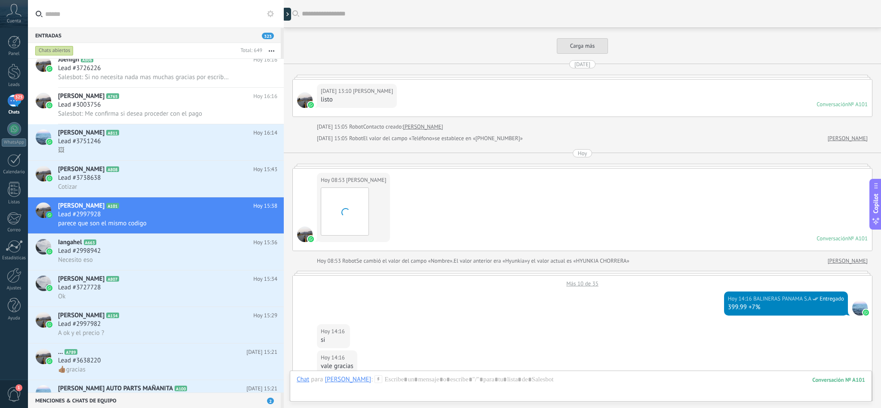
scroll to position [502, 0]
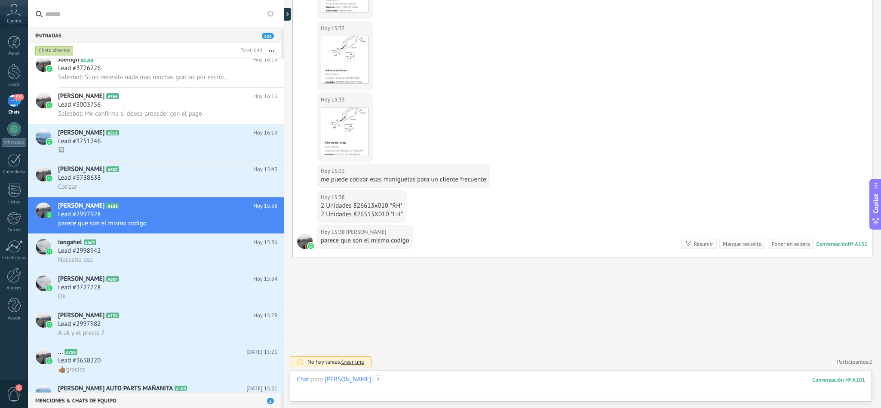
click at [422, 386] on div at bounding box center [581, 388] width 569 height 26
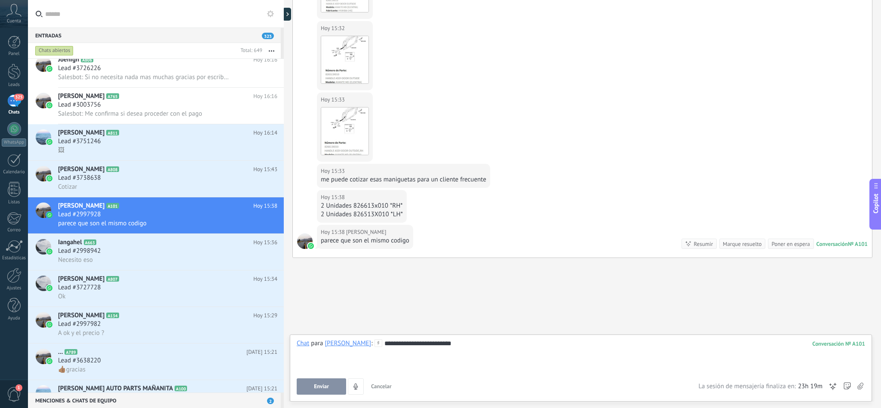
click at [322, 391] on button "Enviar" at bounding box center [321, 386] width 49 height 16
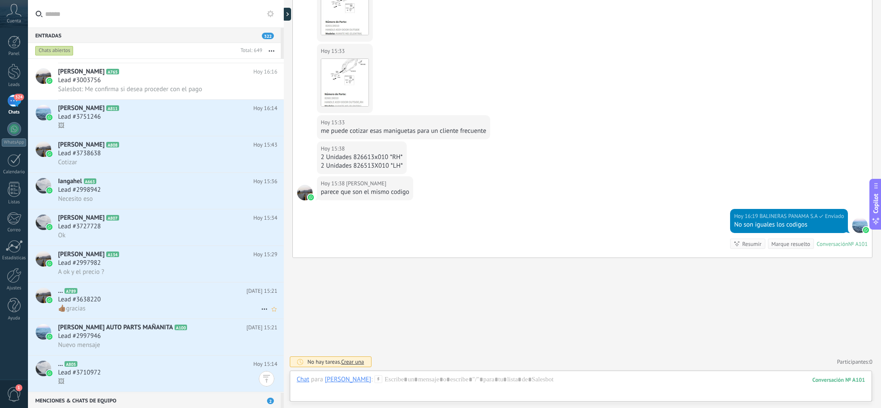
scroll to position [323, 0]
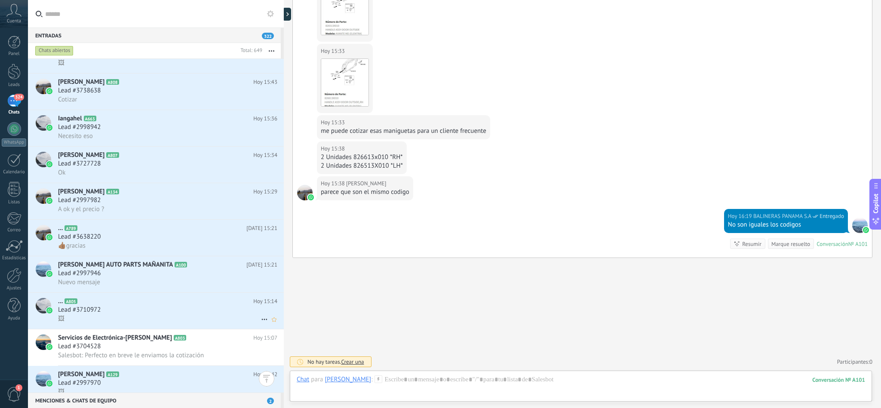
click at [122, 314] on div "Lead #3710972" at bounding box center [167, 310] width 219 height 9
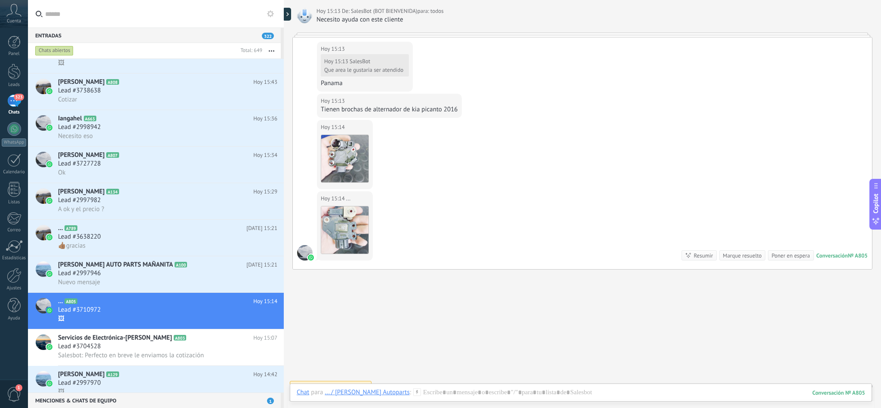
scroll to position [366, 0]
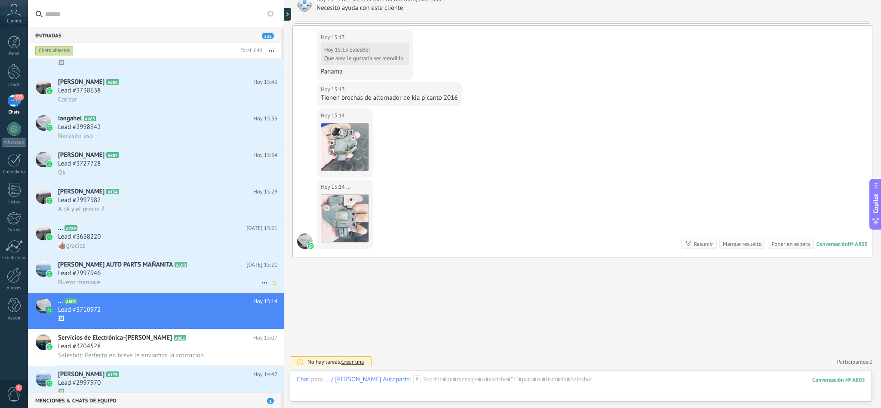
click at [117, 287] on div "Nuevo mensaje" at bounding box center [167, 282] width 219 height 9
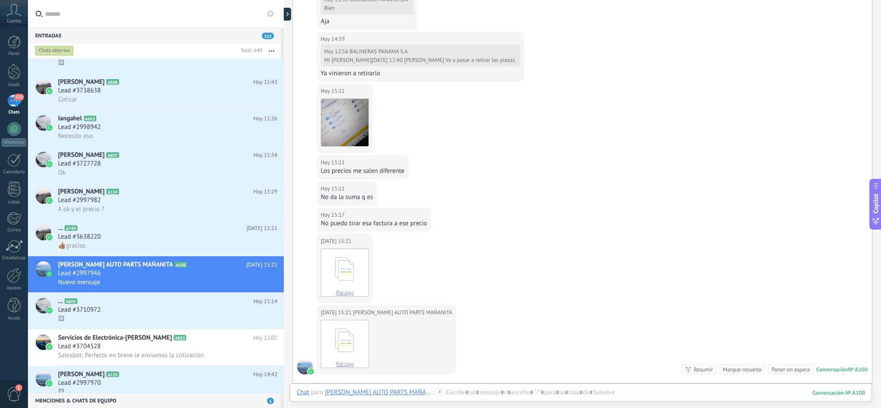
scroll to position [1135, 0]
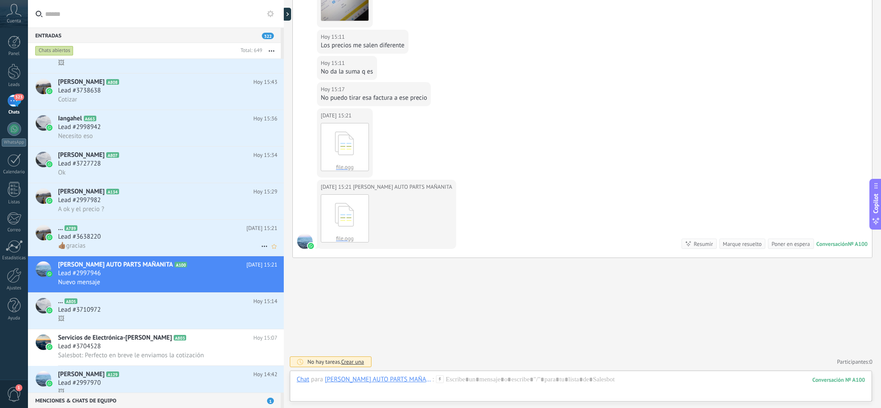
click at [115, 241] on div "Lead #3638220" at bounding box center [167, 237] width 219 height 9
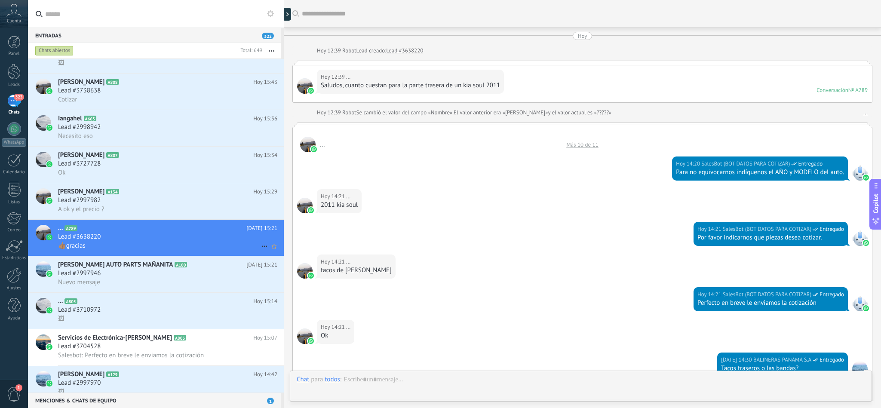
scroll to position [253, 0]
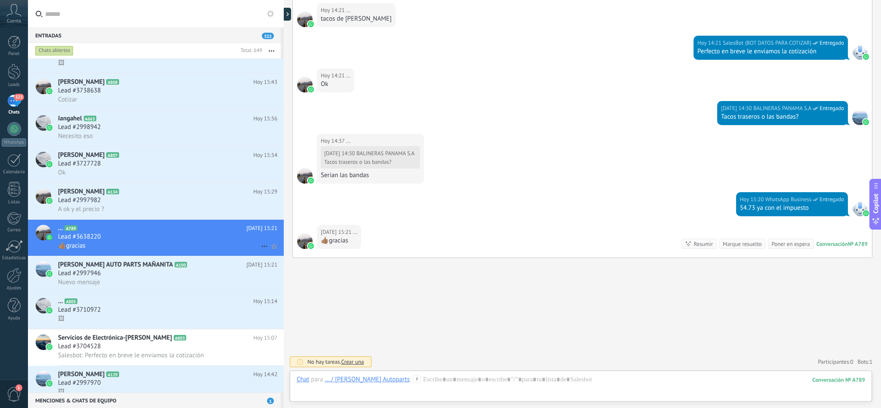
click at [266, 252] on icon at bounding box center [264, 246] width 10 height 10
click at [293, 280] on span "Conversación cerrada" at bounding box center [303, 282] width 58 height 17
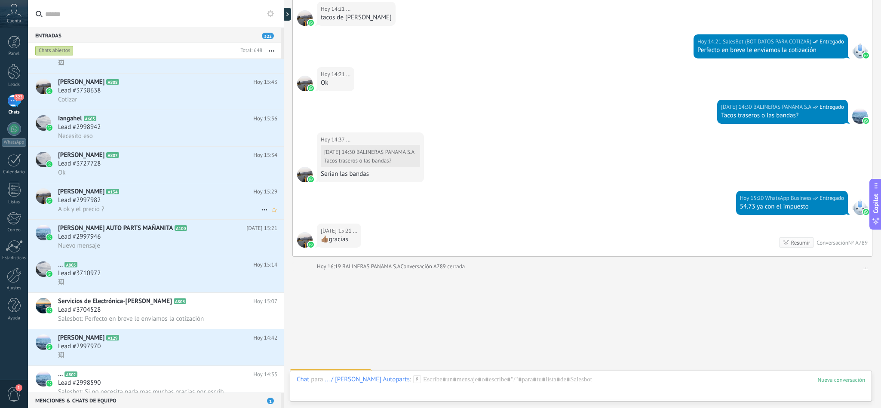
scroll to position [267, 0]
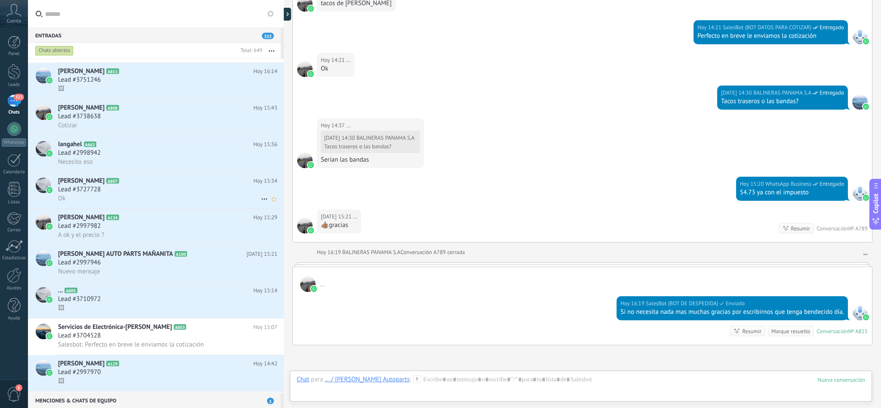
click at [168, 194] on div "Lead #3727728" at bounding box center [167, 189] width 219 height 9
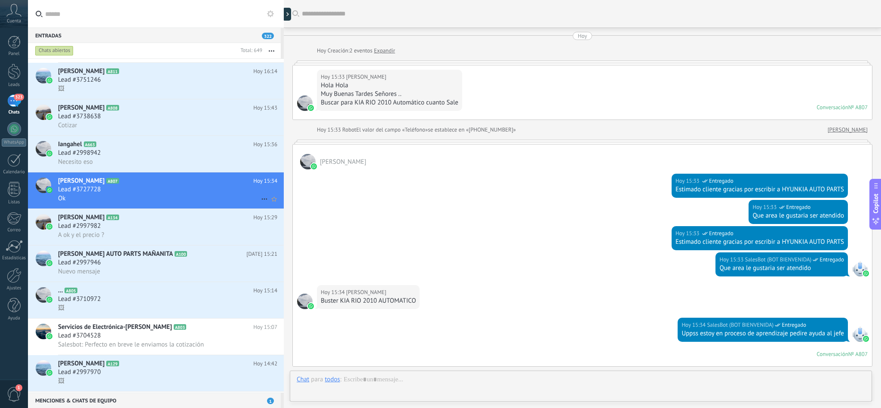
scroll to position [188, 0]
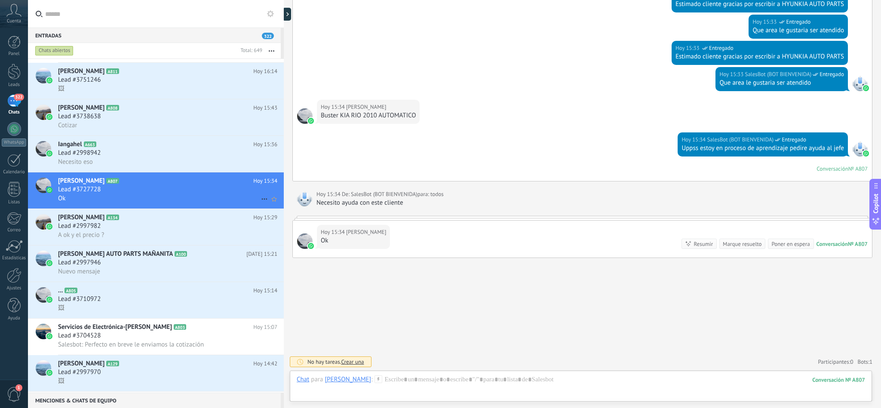
click at [259, 204] on icon at bounding box center [264, 199] width 10 height 10
click at [468, 142] on div at bounding box center [440, 204] width 881 height 408
click at [400, 381] on div at bounding box center [581, 388] width 569 height 26
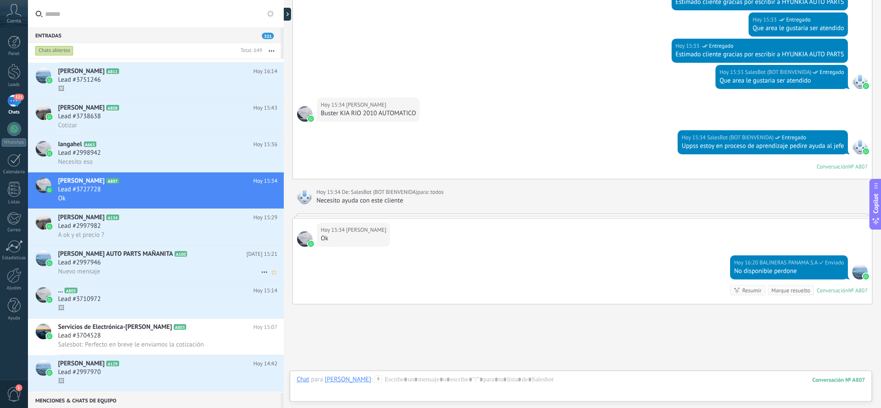
scroll to position [236, 0]
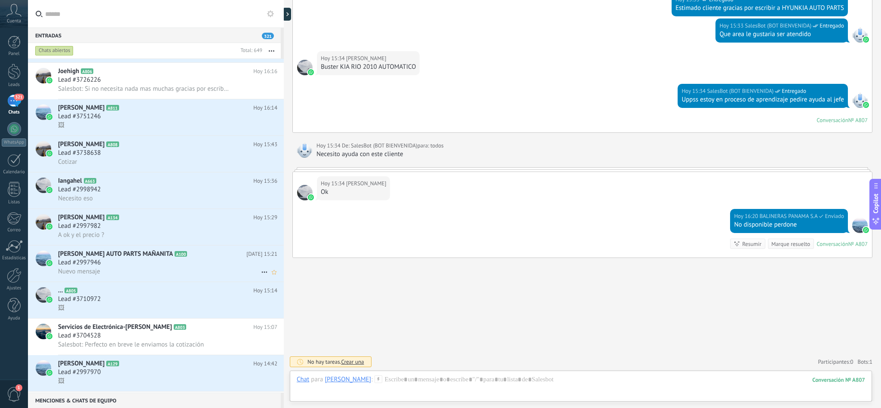
click at [136, 267] on div "Lead #2997946" at bounding box center [167, 262] width 219 height 9
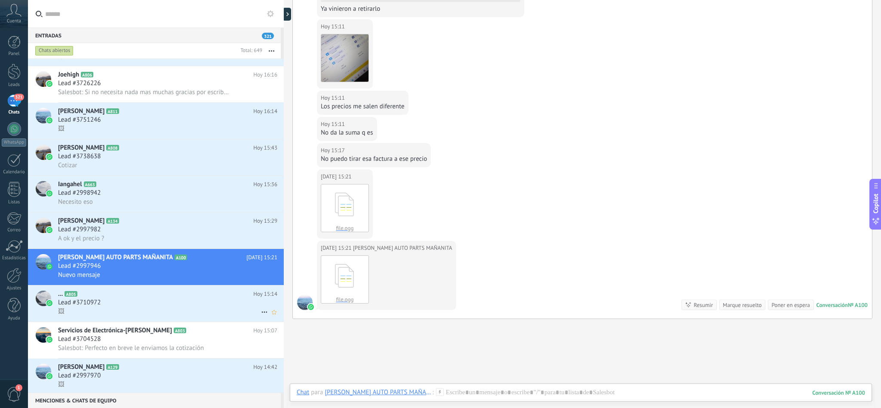
scroll to position [387, 0]
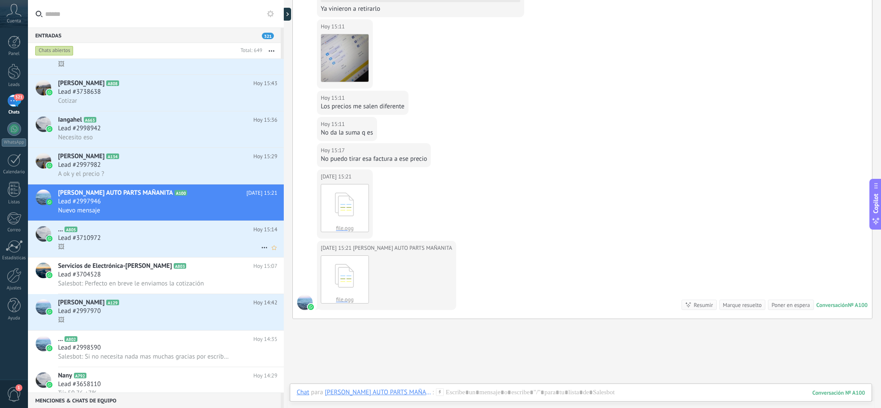
click at [116, 252] on div "🖼" at bounding box center [167, 247] width 219 height 9
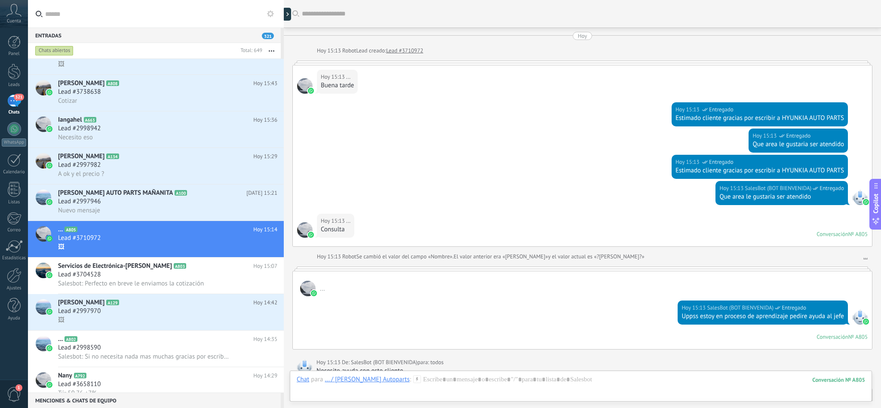
scroll to position [366, 0]
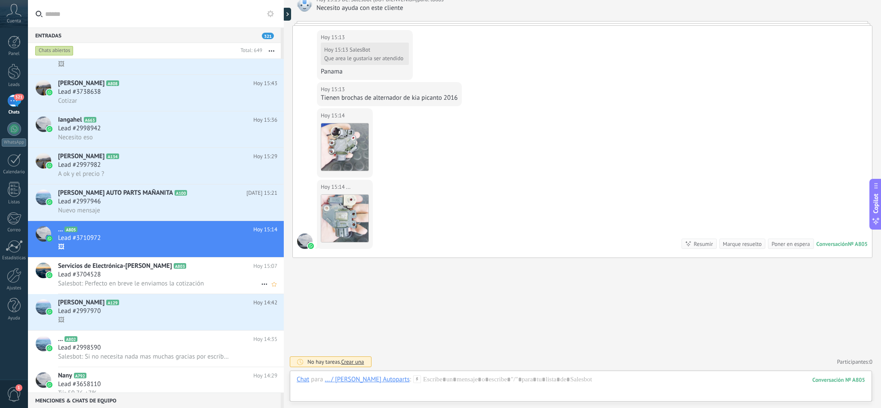
click at [115, 288] on div "Salesbot: Perfecto en breve le enviamos la cotización" at bounding box center [167, 283] width 219 height 9
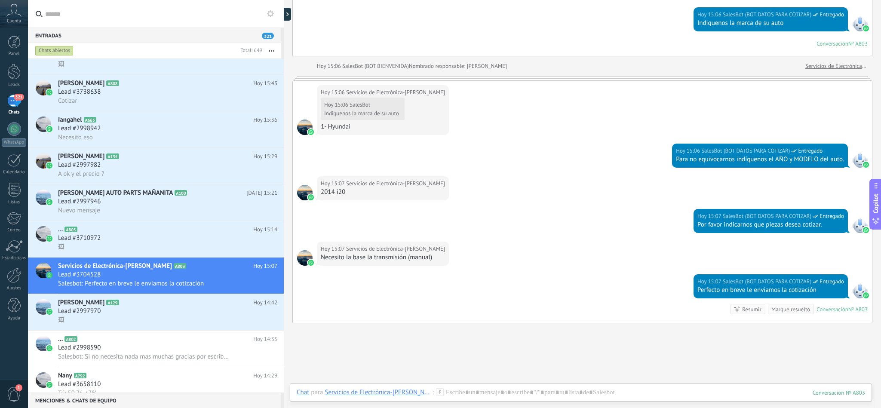
scroll to position [668, 0]
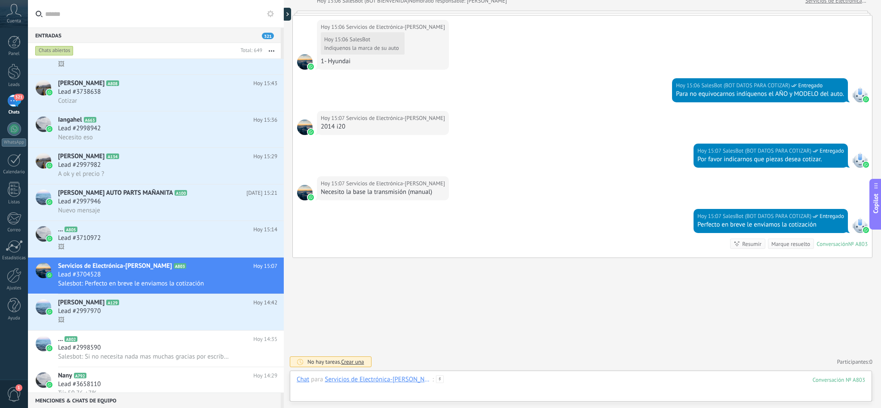
click at [496, 378] on div at bounding box center [581, 388] width 569 height 26
click at [110, 316] on div "Lead #2997970" at bounding box center [167, 311] width 219 height 9
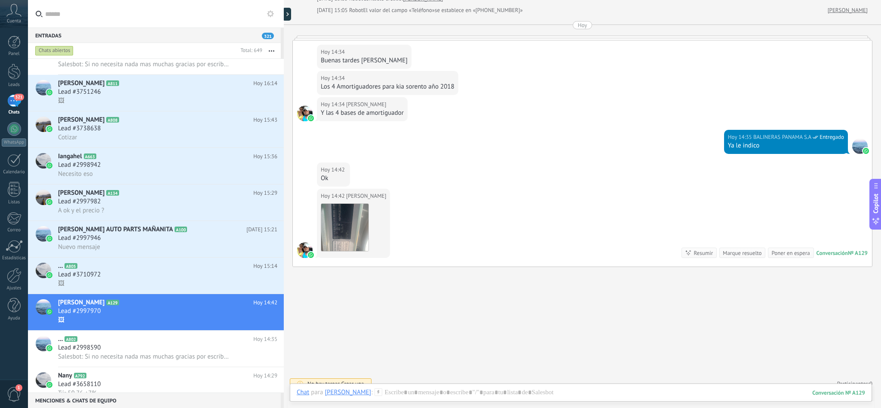
scroll to position [1304, 0]
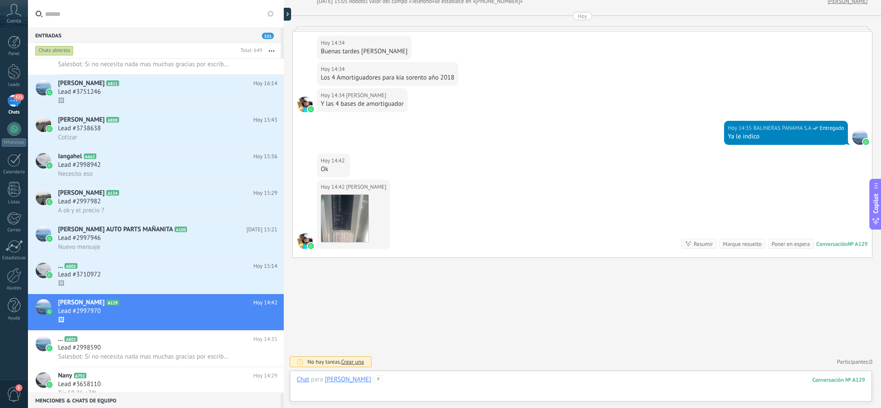
click at [406, 382] on div at bounding box center [581, 388] width 569 height 26
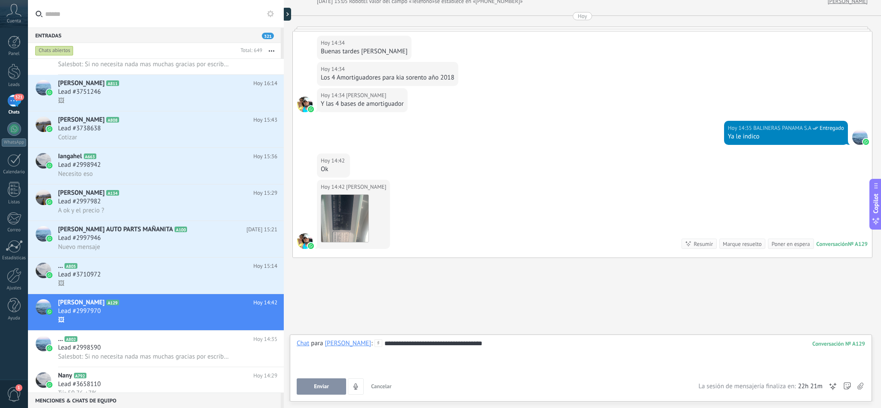
click at [321, 386] on span "Enviar" at bounding box center [321, 387] width 15 height 6
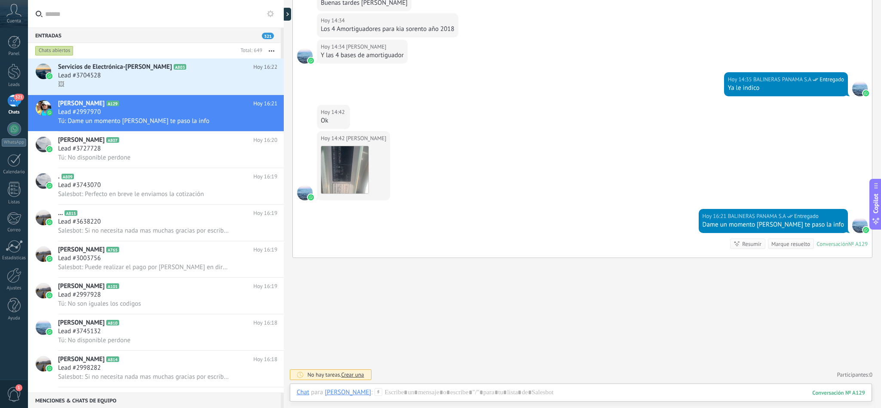
scroll to position [1288, 0]
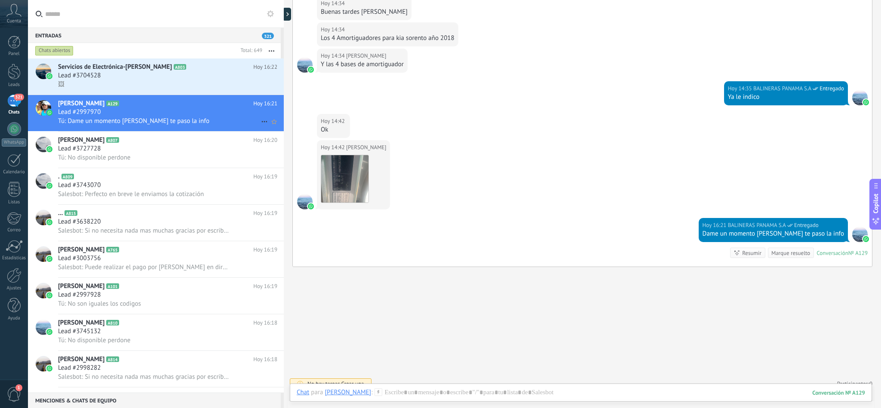
click at [114, 112] on div "Lead #2997970" at bounding box center [167, 112] width 219 height 9
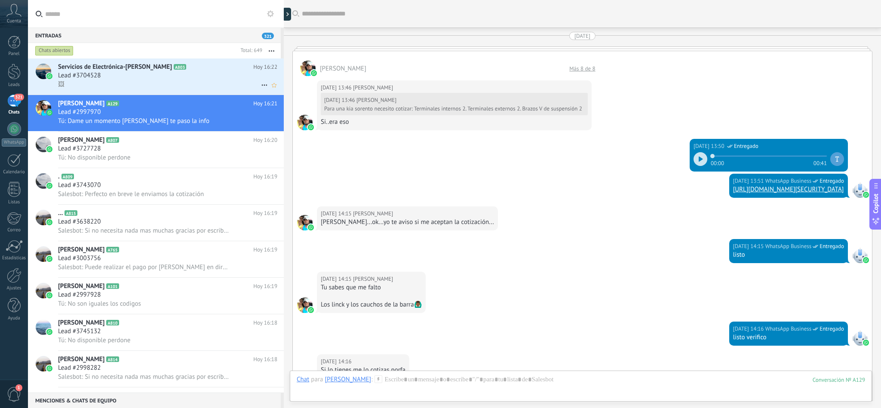
click at [124, 84] on div "🖼" at bounding box center [167, 84] width 219 height 9
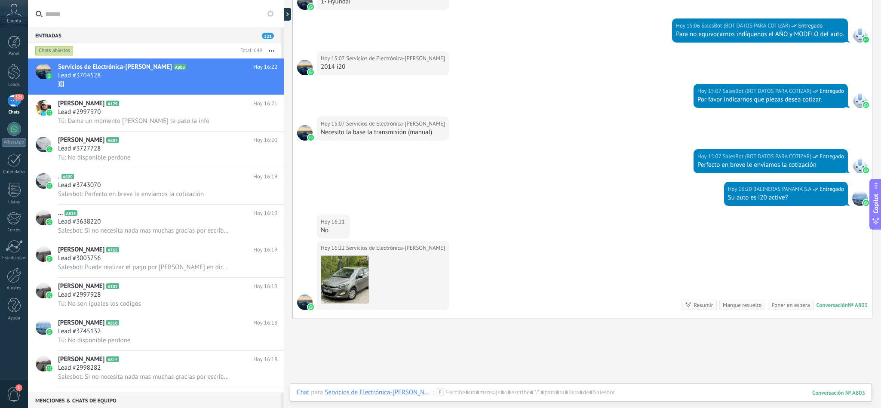
scroll to position [790, 0]
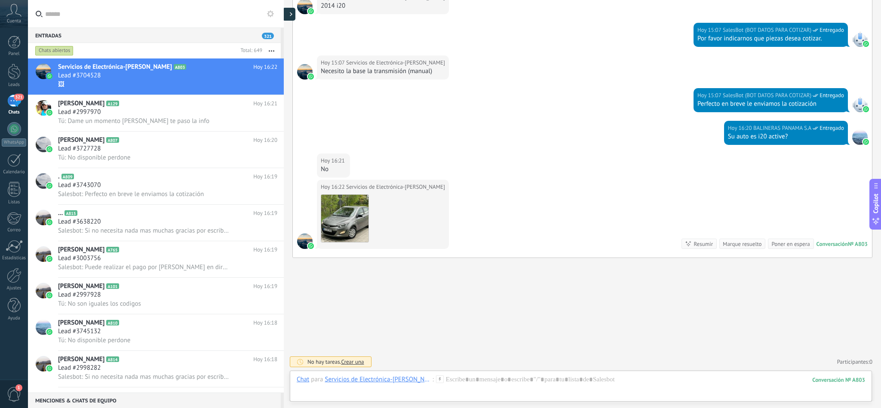
click at [288, 15] on div at bounding box center [289, 14] width 13 height 13
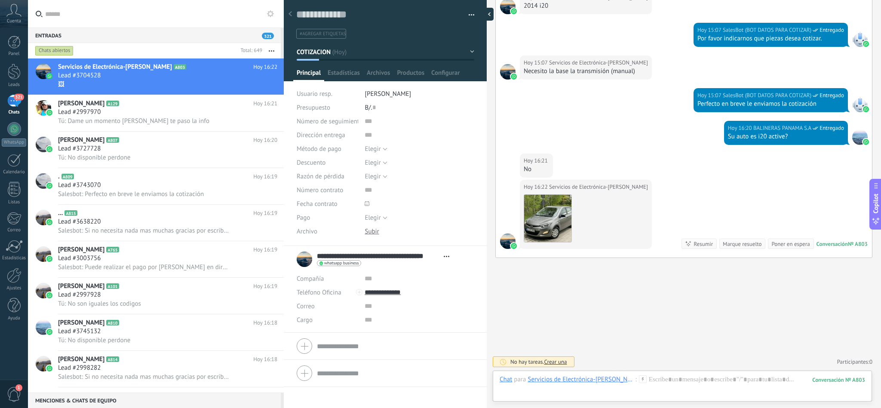
scroll to position [8, 0]
click at [487, 12] on div at bounding box center [487, 14] width 13 height 13
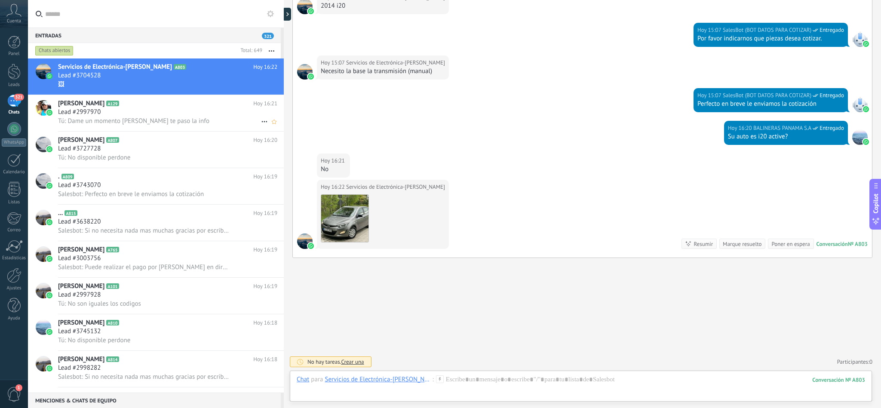
click at [236, 104] on h2 "[PERSON_NAME] A129" at bounding box center [155, 103] width 195 height 9
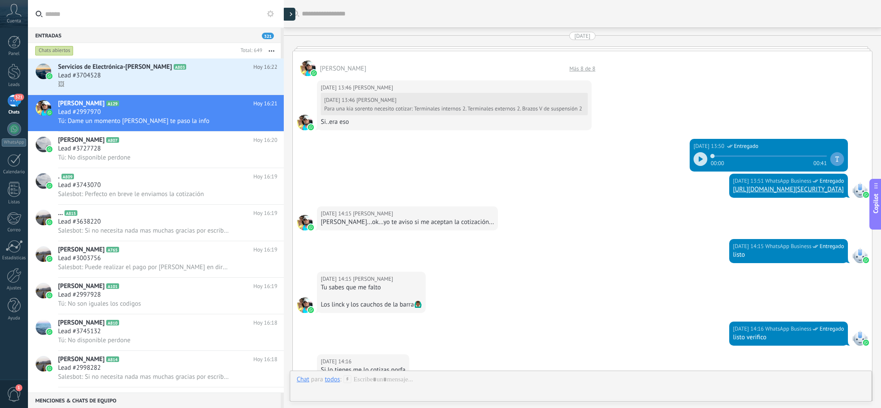
scroll to position [1365, 0]
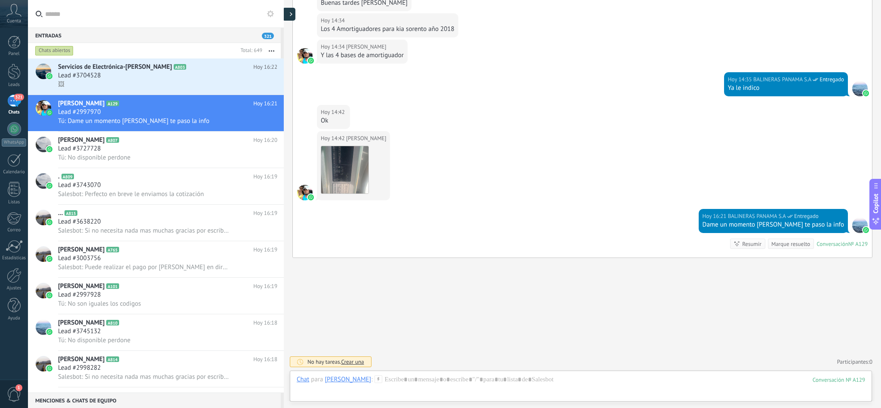
click at [289, 18] on div at bounding box center [289, 14] width 13 height 13
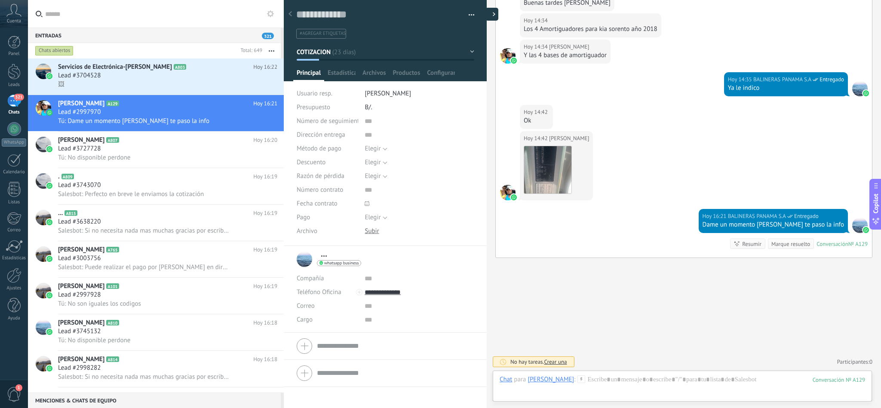
scroll to position [13, 0]
click at [289, 16] on icon at bounding box center [290, 13] width 3 height 5
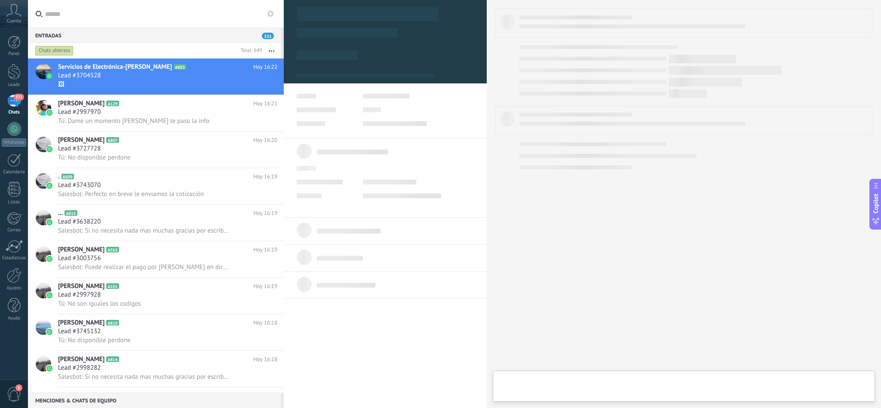
type textarea "**********"
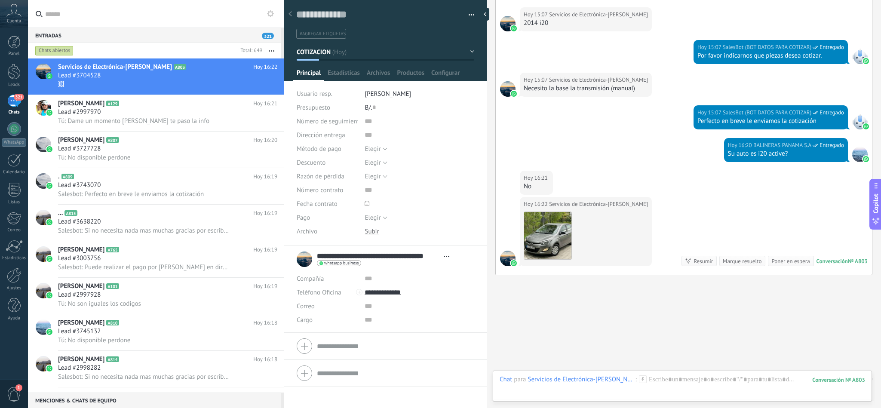
scroll to position [790, 0]
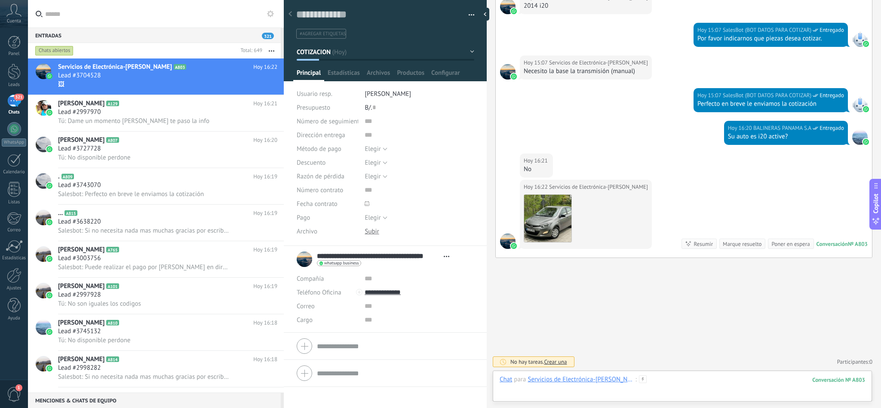
click at [669, 379] on div at bounding box center [683, 388] width 366 height 26
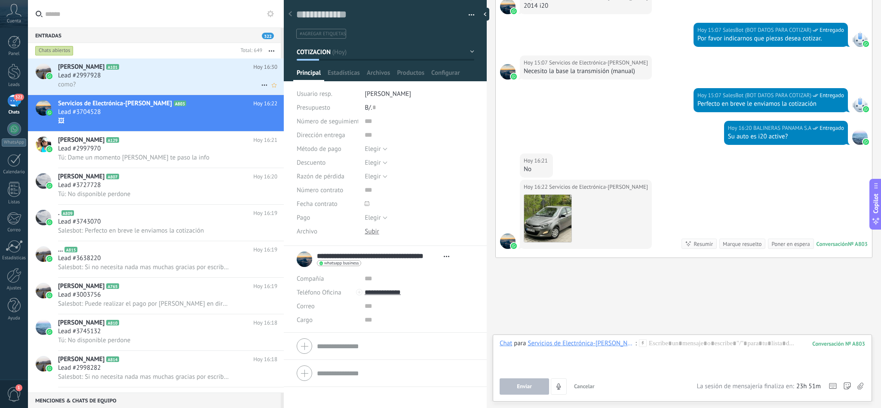
click at [75, 89] on span "como?" at bounding box center [67, 84] width 18 height 8
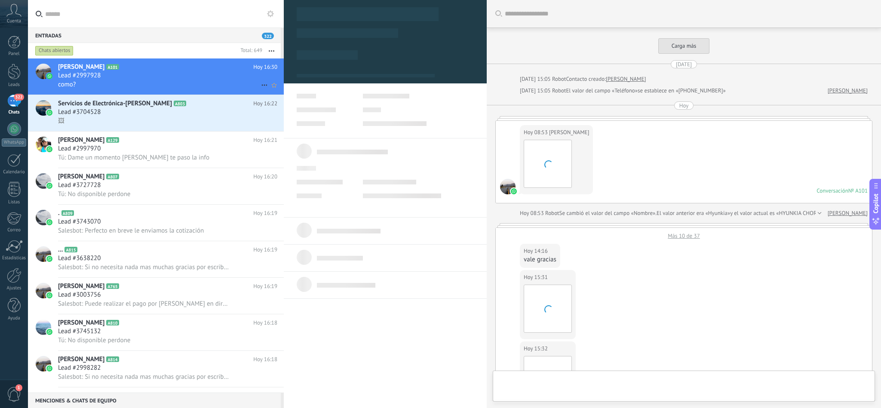
type textarea "**********"
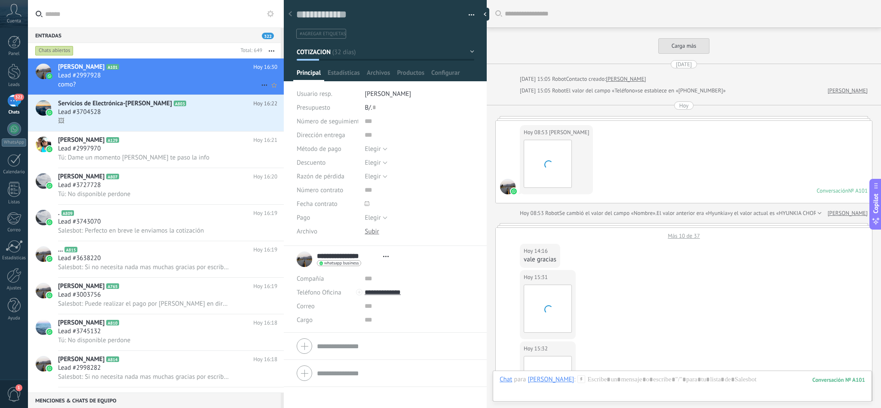
scroll to position [460, 0]
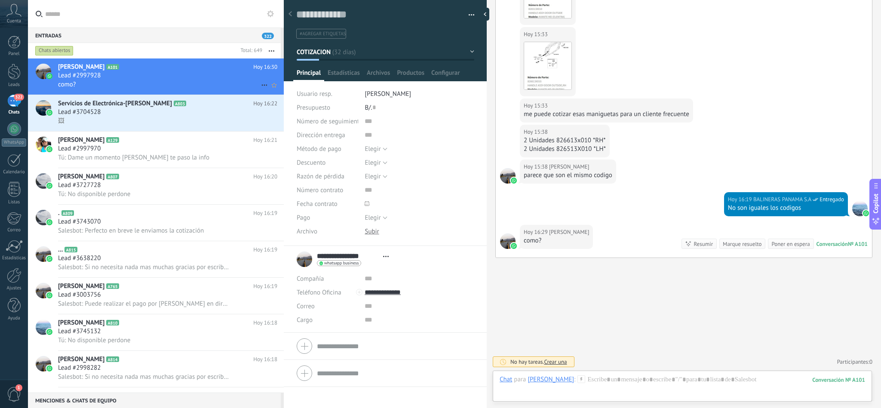
click at [75, 89] on span "como?" at bounding box center [67, 84] width 18 height 8
click at [609, 378] on div at bounding box center [683, 388] width 366 height 26
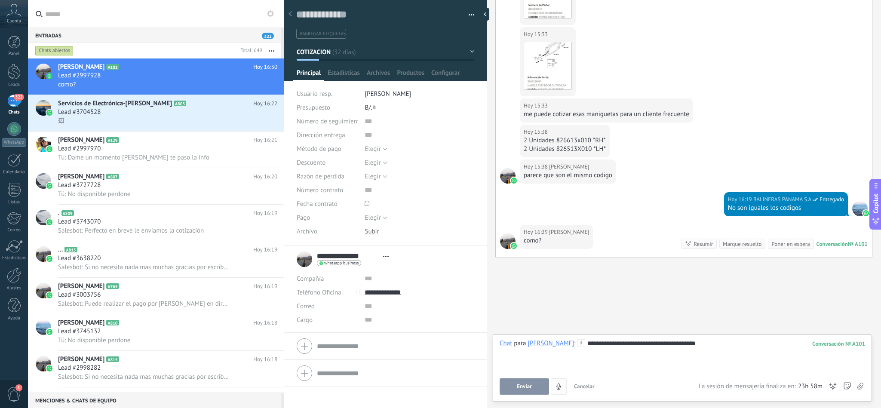
click at [524, 389] on span "Enviar" at bounding box center [524, 387] width 15 height 6
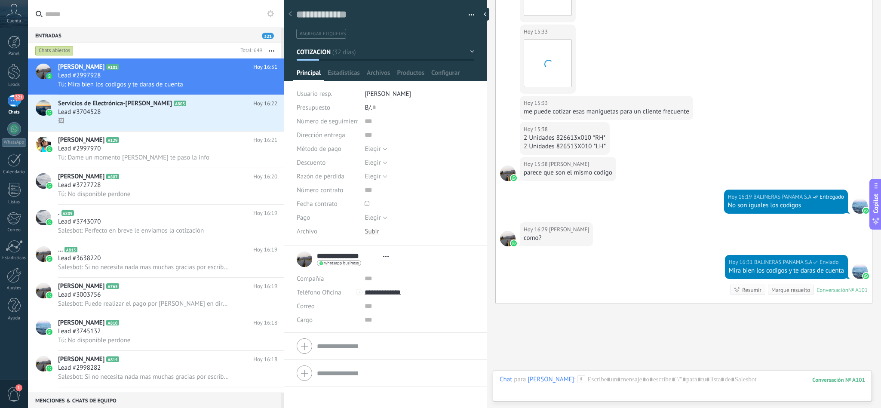
scroll to position [509, 0]
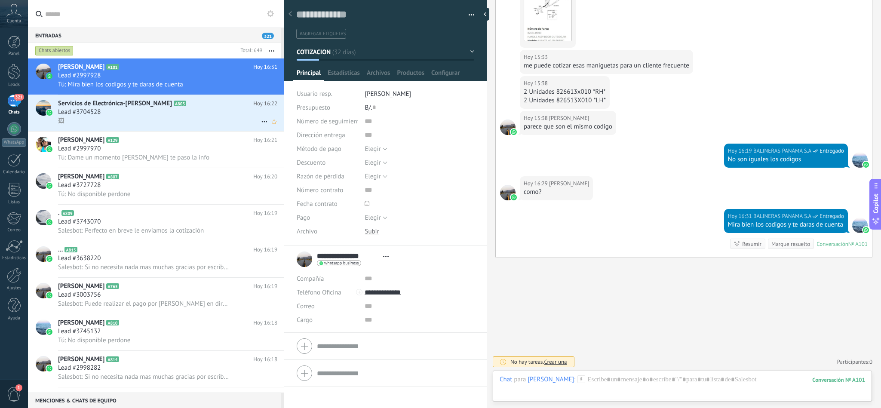
click at [142, 114] on div "Lead #3704528" at bounding box center [167, 112] width 219 height 9
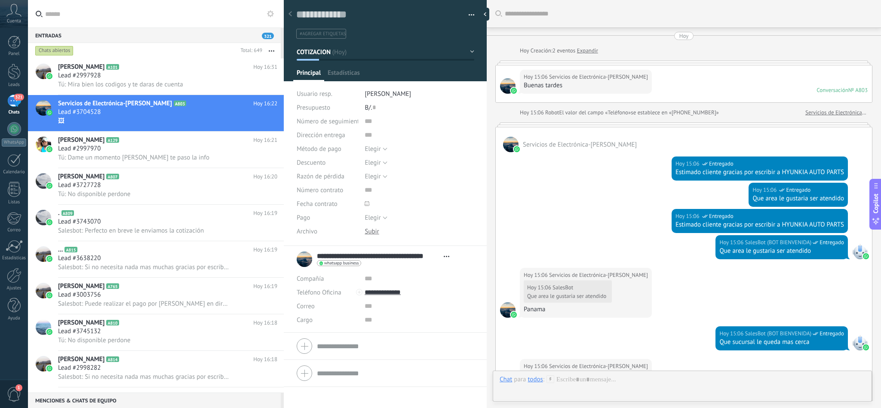
scroll to position [790, 0]
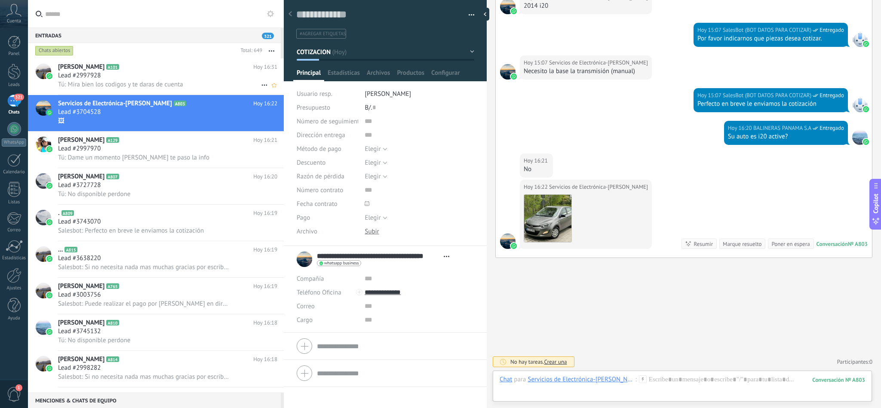
click at [130, 87] on span "Tú: Mira bien los codigos y te daras de cuenta" at bounding box center [120, 84] width 125 height 8
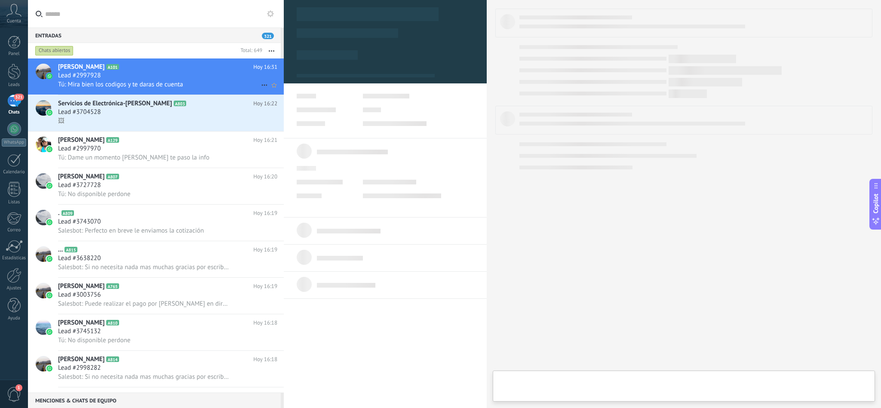
type textarea "**********"
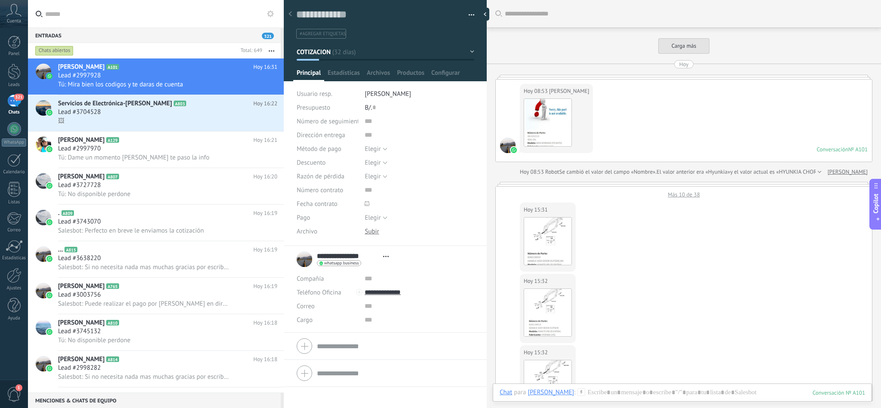
scroll to position [13, 0]
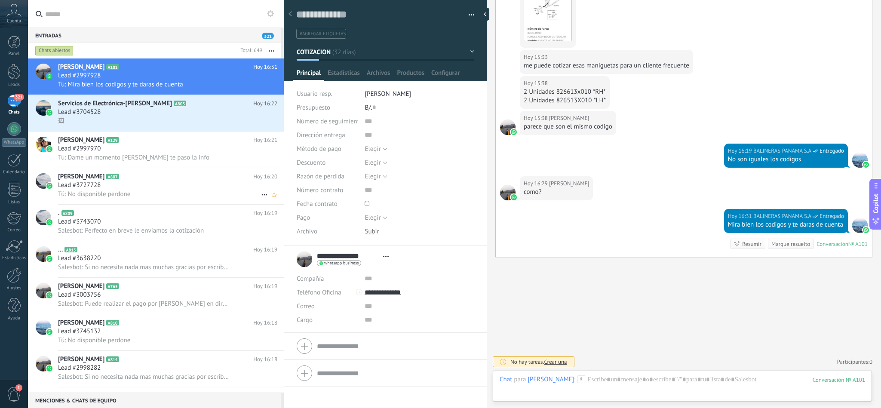
click at [123, 197] on span "Tú: No disponible perdone" at bounding box center [94, 194] width 72 height 8
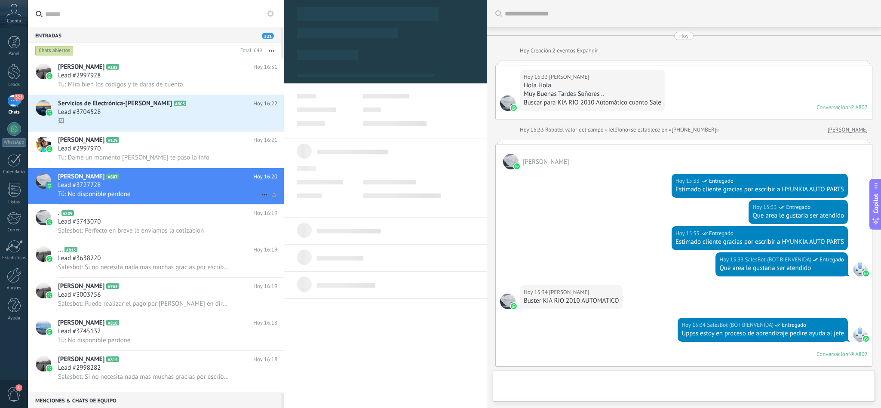
type textarea "**********"
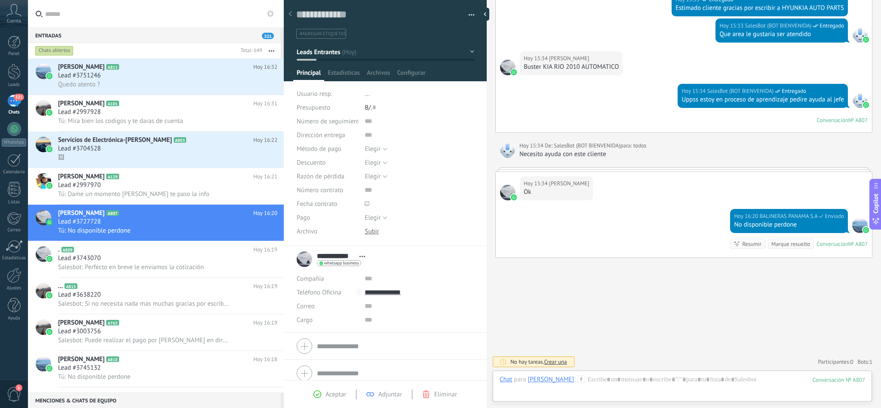
scroll to position [236, 0]
